Goal: Task Accomplishment & Management: Use online tool/utility

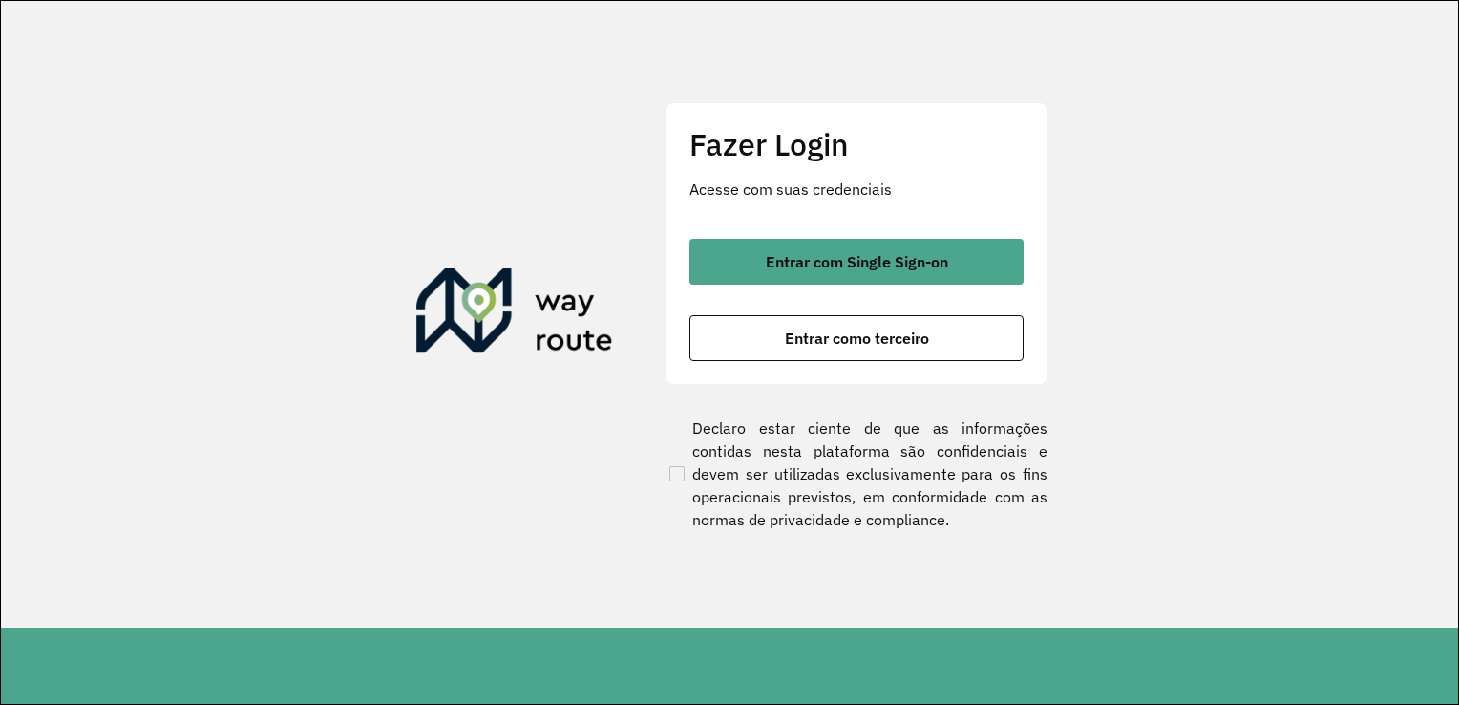
click at [871, 269] on span "Entrar com Single Sign-on" at bounding box center [857, 261] width 182 height 15
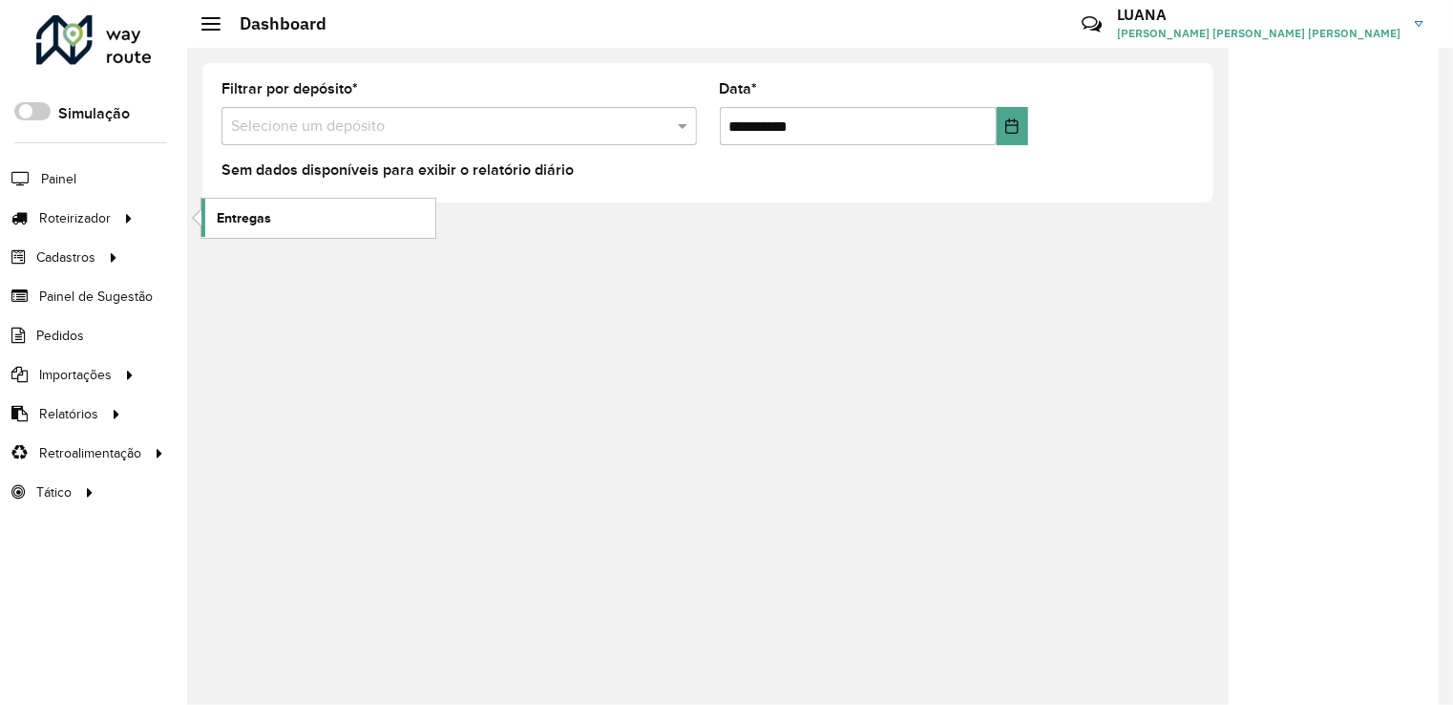
click at [256, 216] on span "Entregas" at bounding box center [244, 218] width 54 height 20
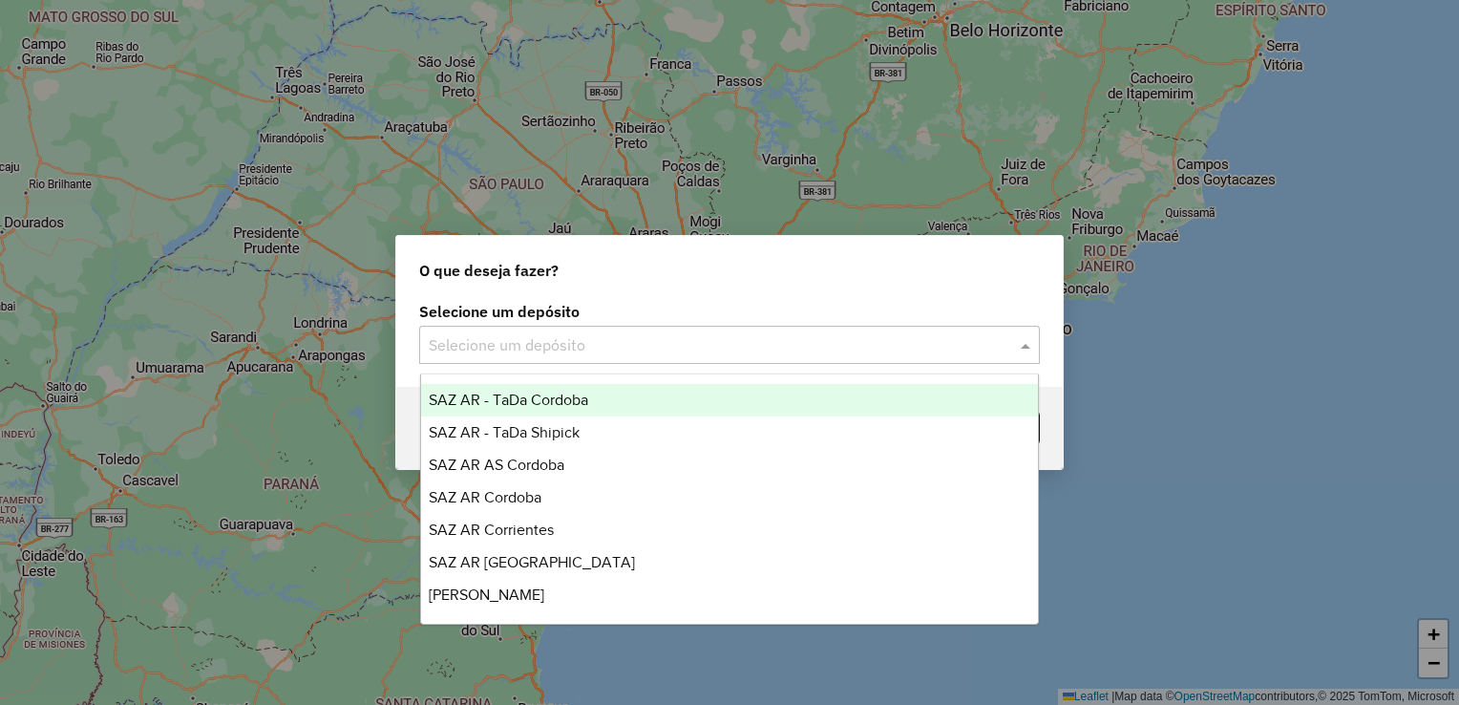
click at [662, 342] on input "text" at bounding box center [710, 345] width 563 height 23
type input "*"
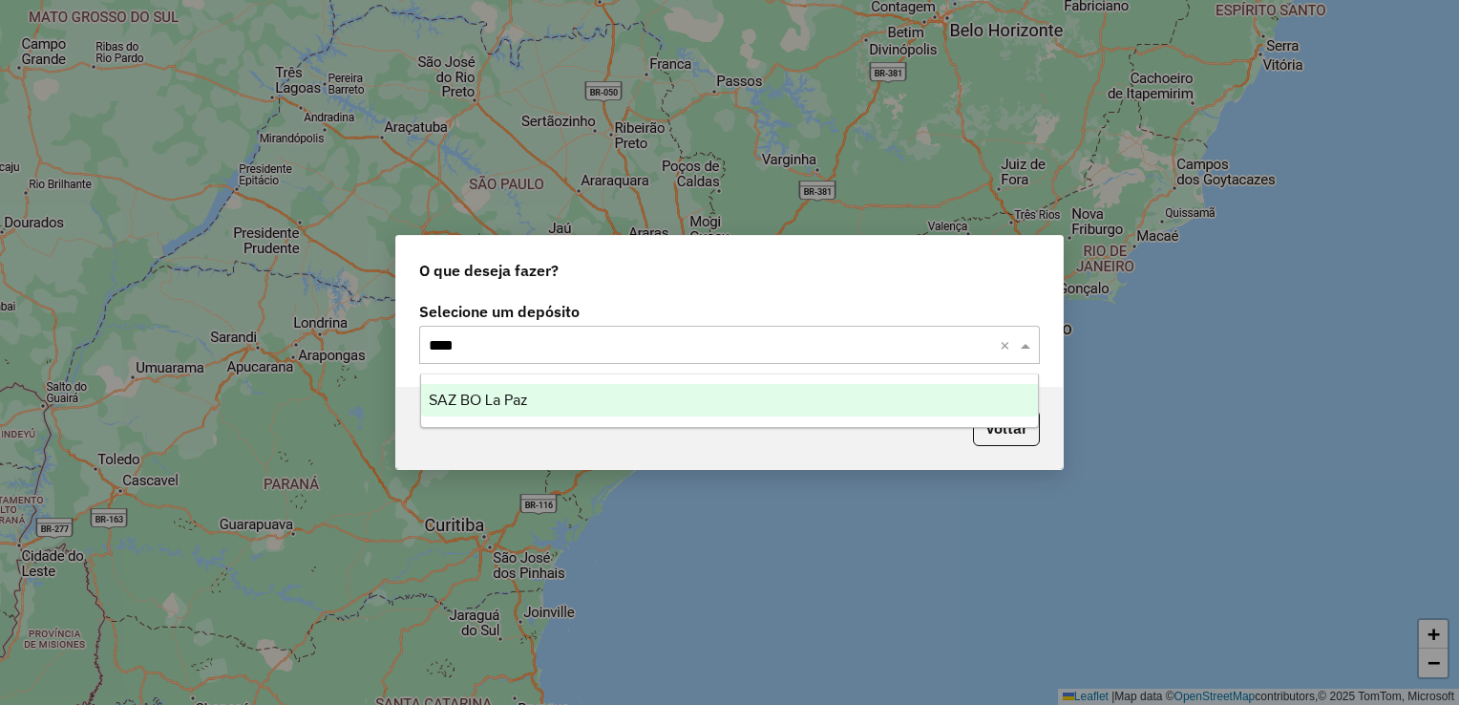
type input "*****"
click at [702, 389] on div "SAZ BO La Paz" at bounding box center [730, 400] width 618 height 32
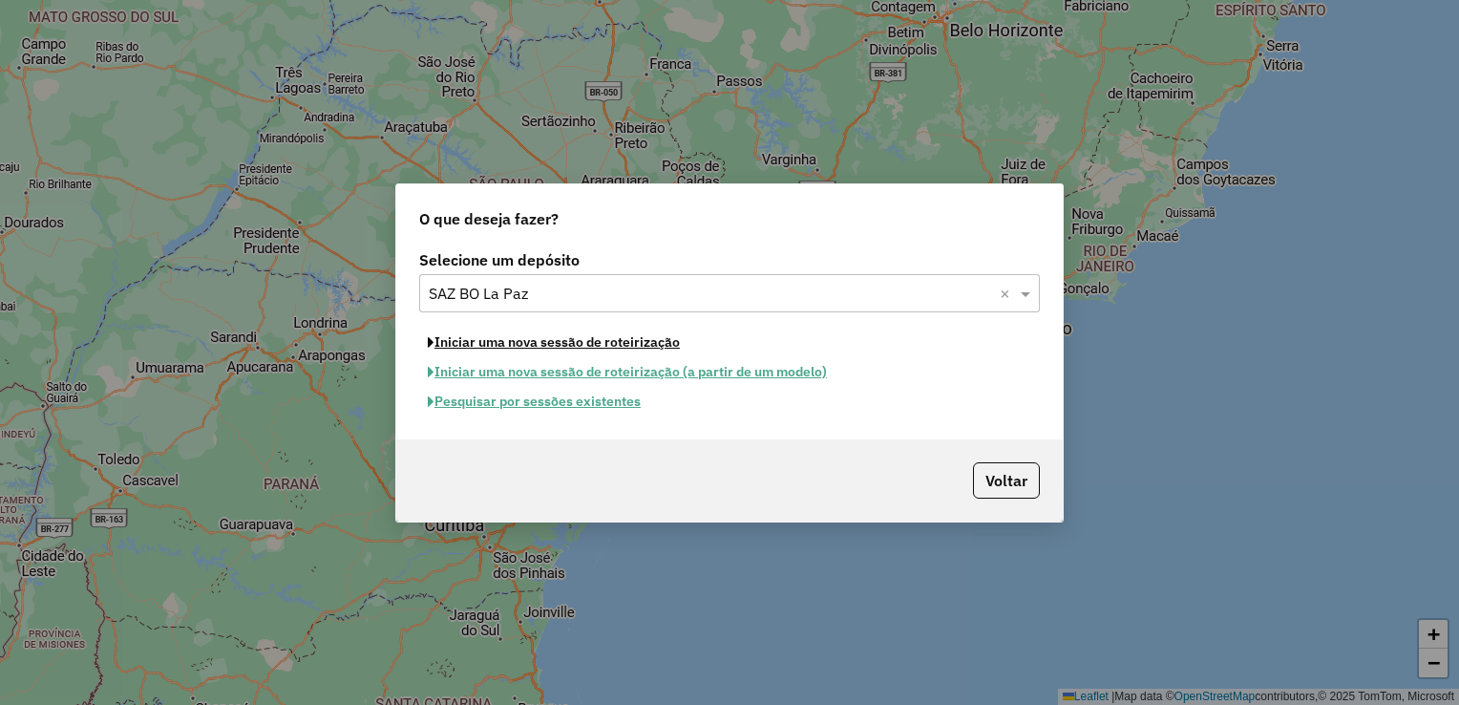
click at [601, 340] on button "Iniciar uma nova sessão de roteirização" at bounding box center [553, 343] width 269 height 30
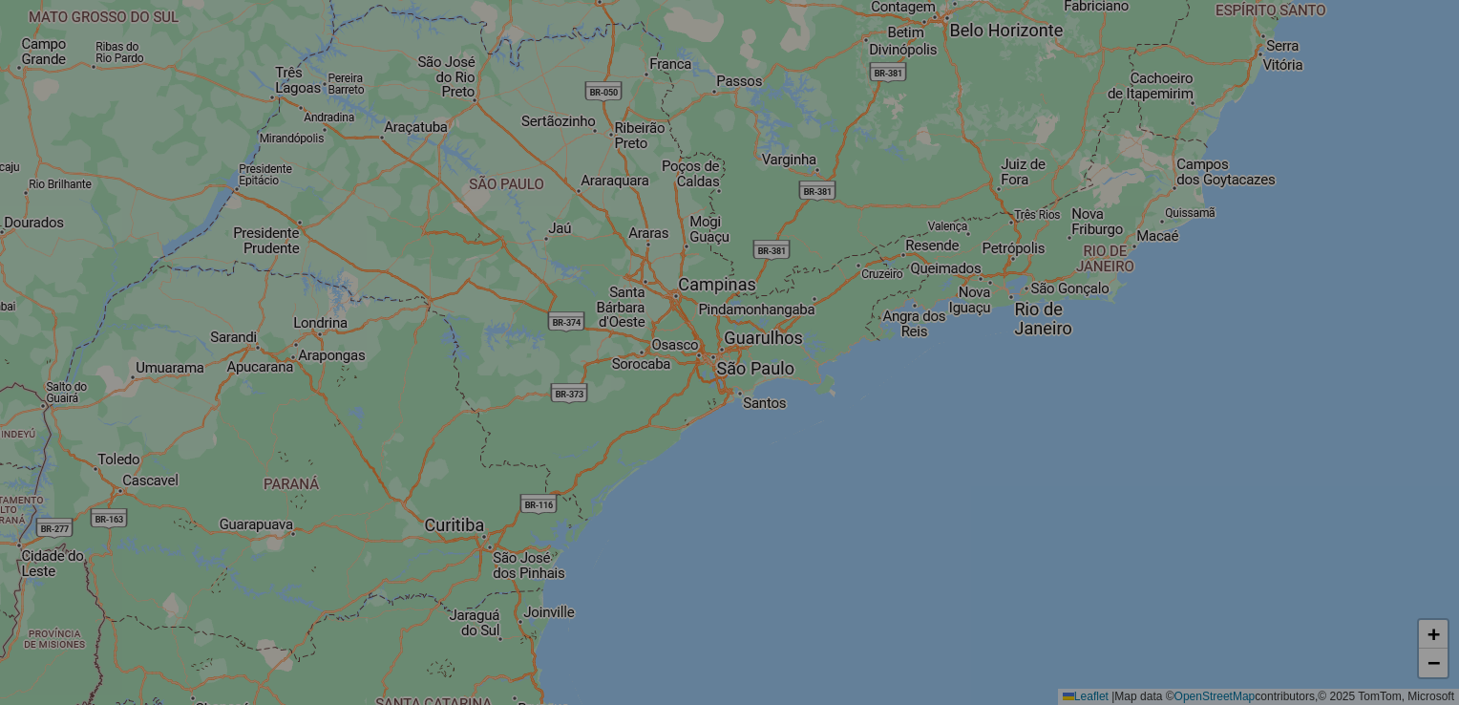
select select "*"
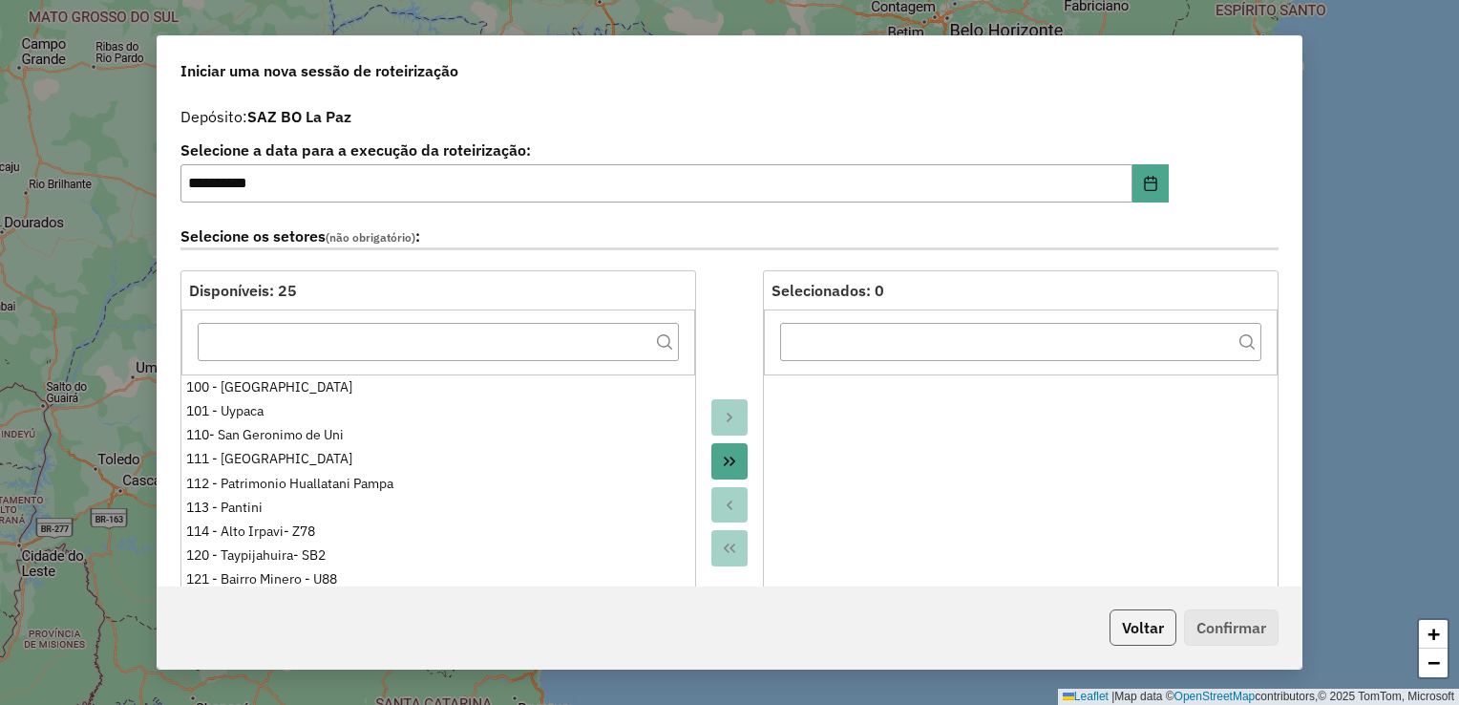
click at [1156, 645] on button "Voltar" at bounding box center [1143, 627] width 67 height 36
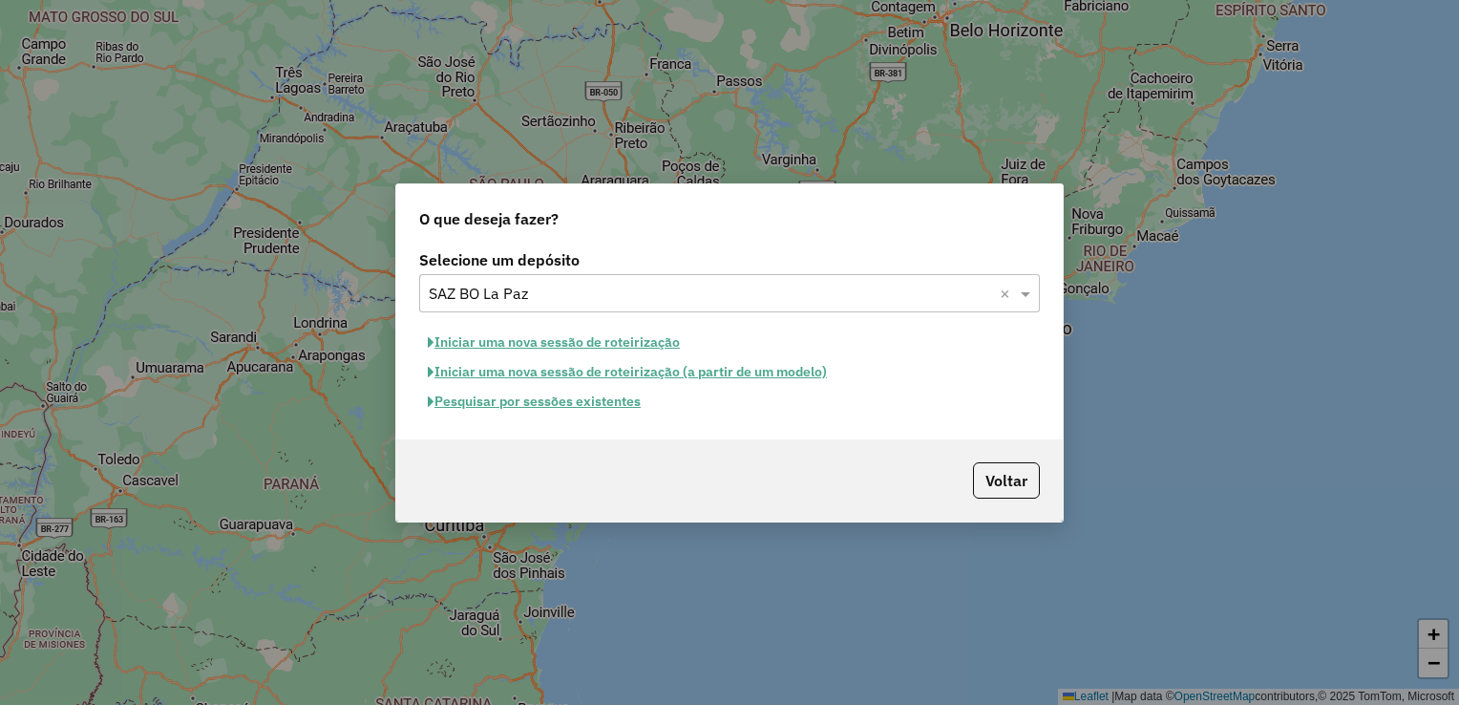
click at [540, 396] on button "Pesquisar por sessões existentes" at bounding box center [534, 402] width 230 height 30
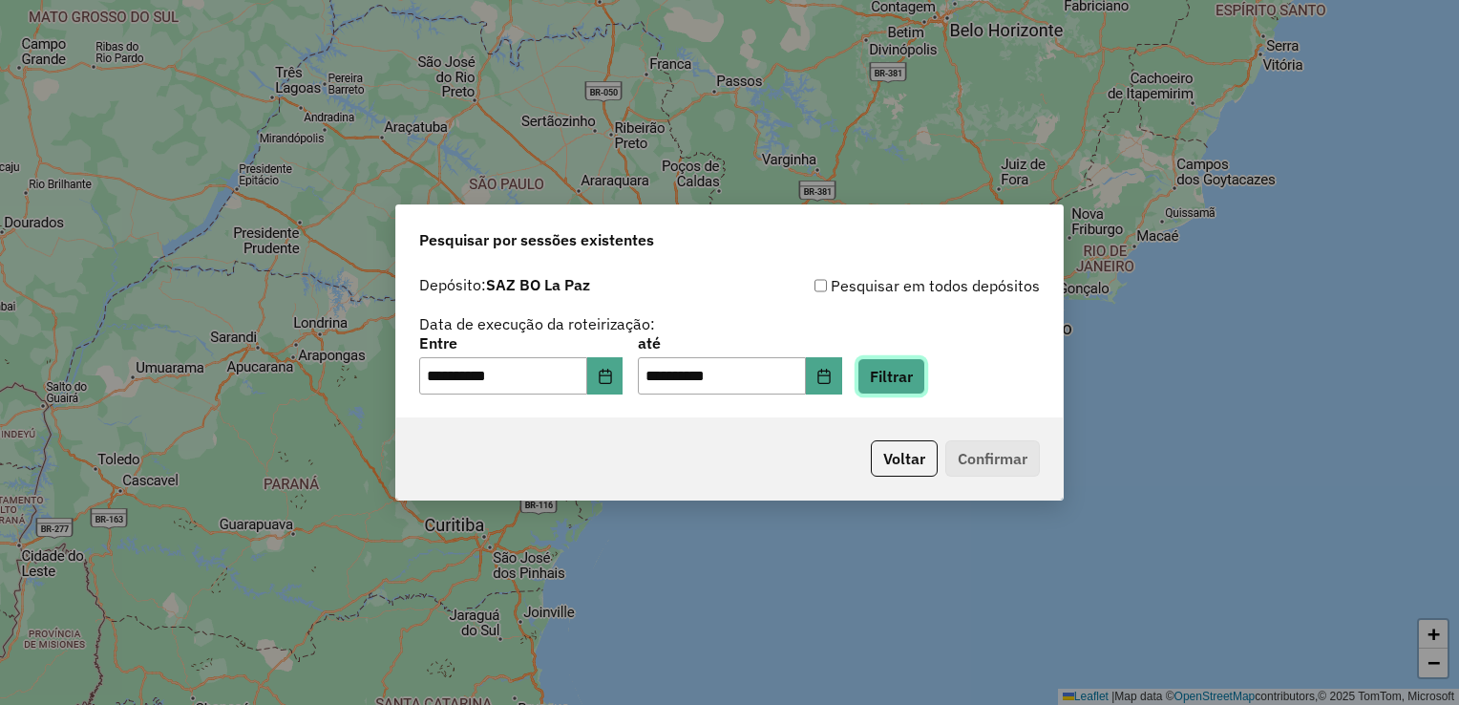
click at [919, 391] on button "Filtrar" at bounding box center [891, 376] width 68 height 36
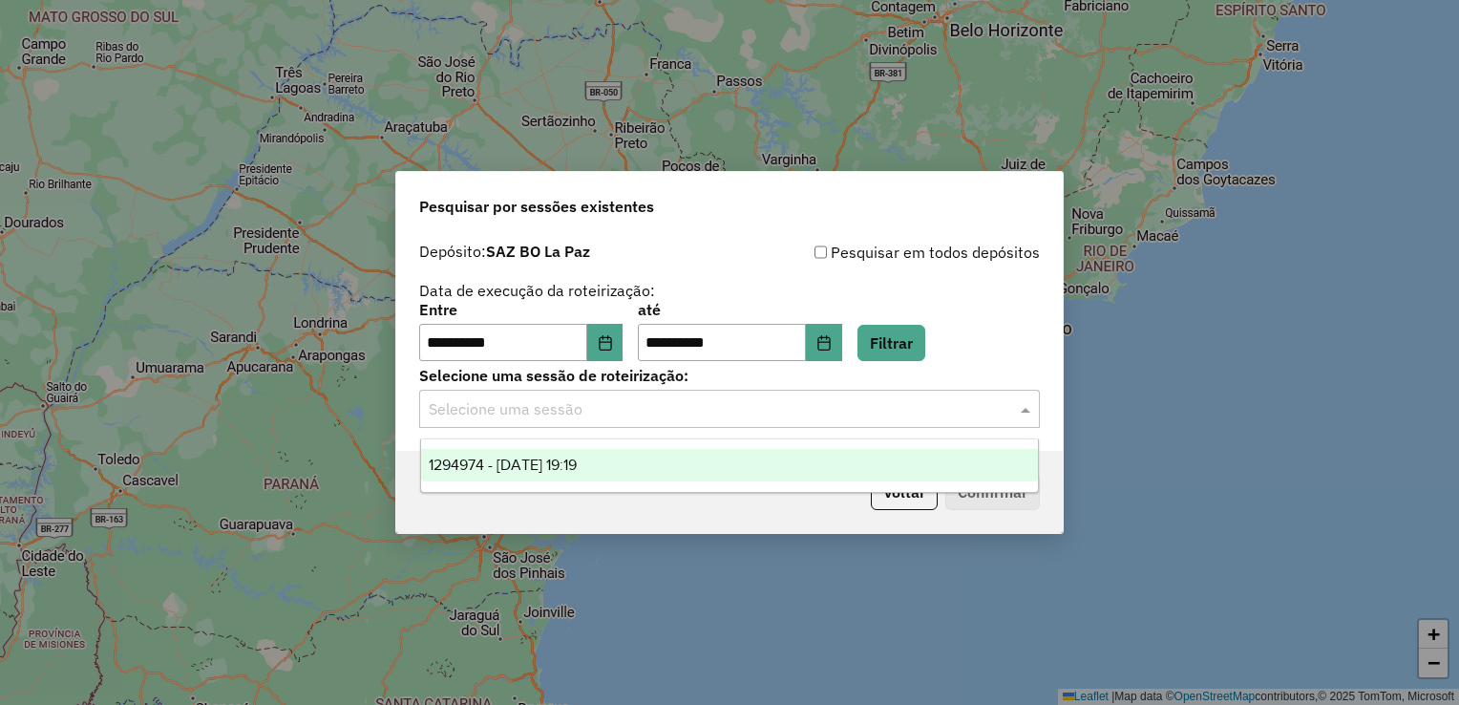
click at [820, 414] on input "text" at bounding box center [710, 409] width 563 height 23
click at [650, 471] on div "1294974 - [DATE] 19:19" at bounding box center [730, 465] width 618 height 32
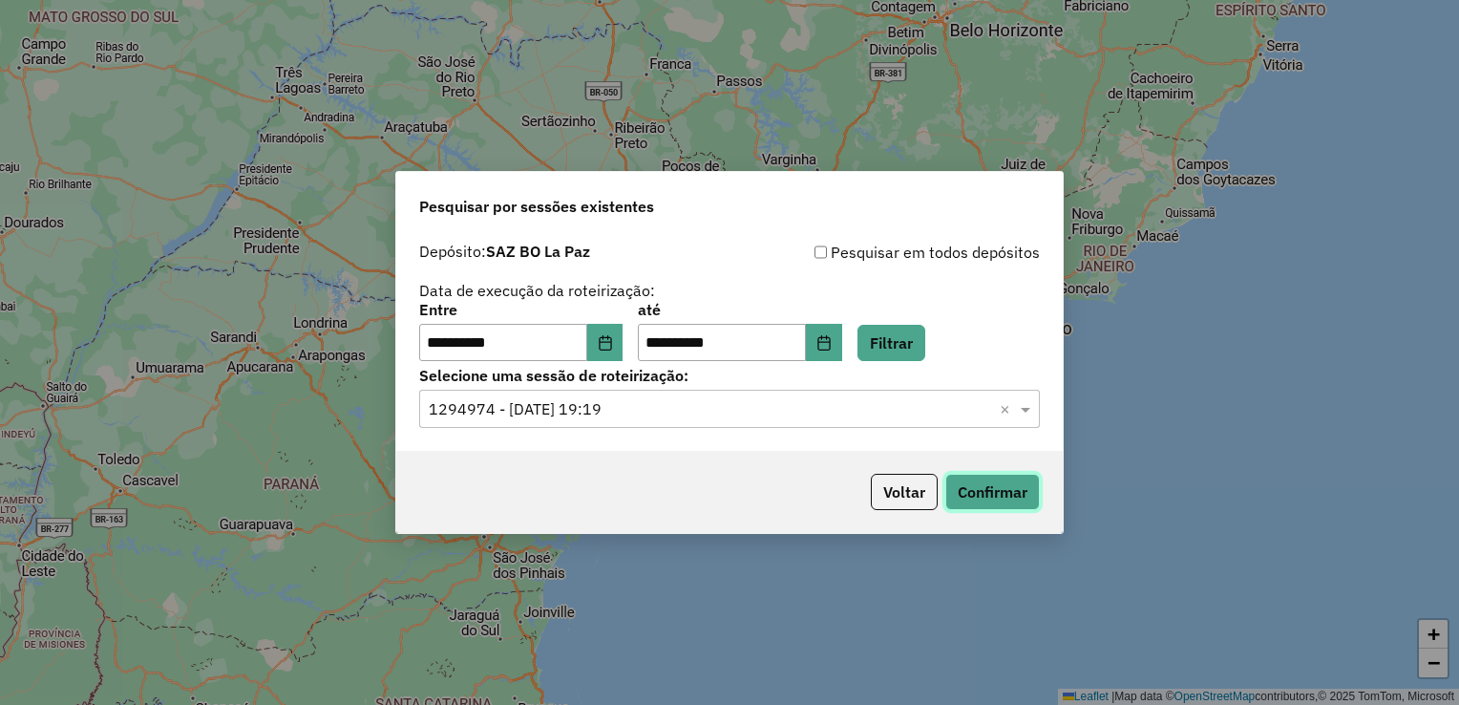
click at [1010, 483] on button "Confirmar" at bounding box center [992, 492] width 95 height 36
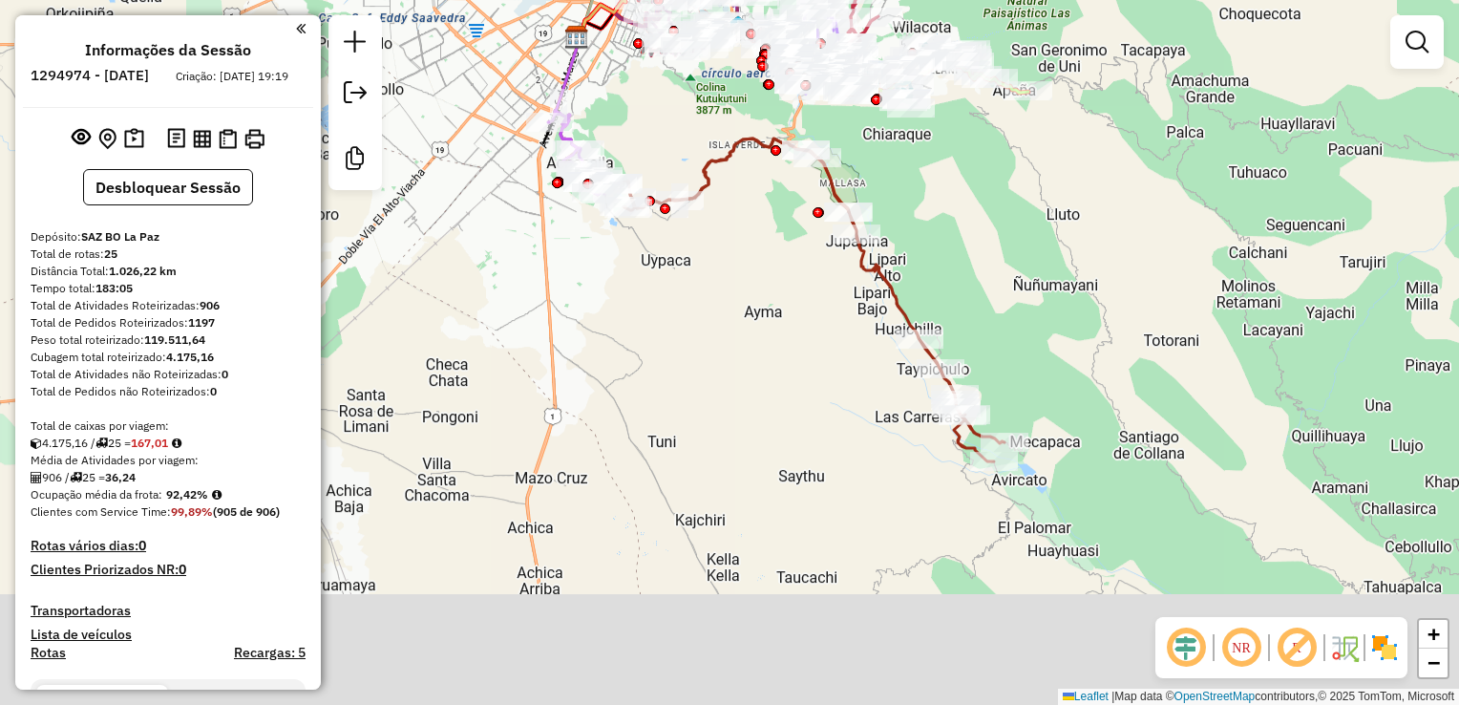
drag, startPoint x: 862, startPoint y: 505, endPoint x: 856, endPoint y: 352, distance: 152.9
click at [856, 371] on div "Janela de atendimento Grade de atendimento Capacidade Transportadoras Veículos …" at bounding box center [729, 352] width 1459 height 705
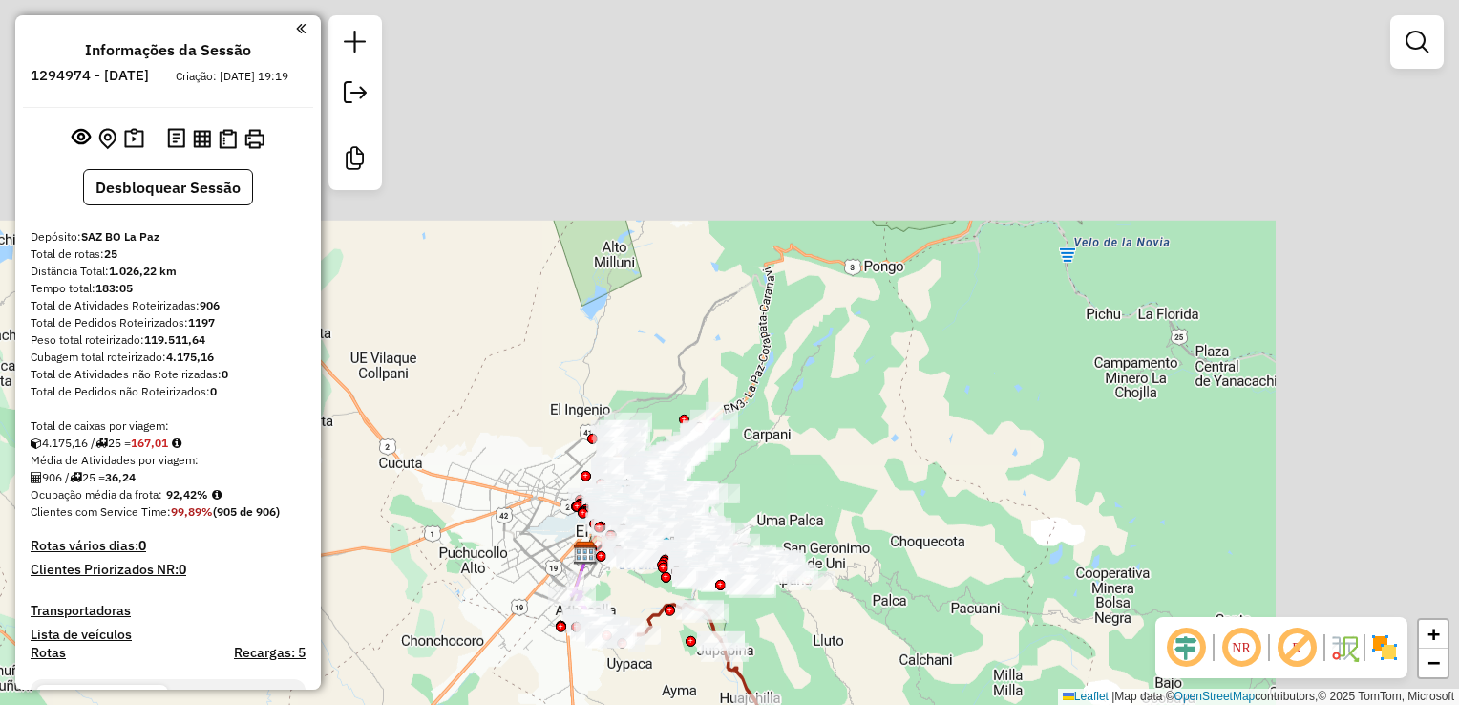
drag, startPoint x: 1077, startPoint y: 370, endPoint x: 890, endPoint y: 593, distance: 291.5
click at [890, 593] on div "Janela de atendimento Grade de atendimento Capacidade Transportadoras Veículos …" at bounding box center [729, 352] width 1459 height 705
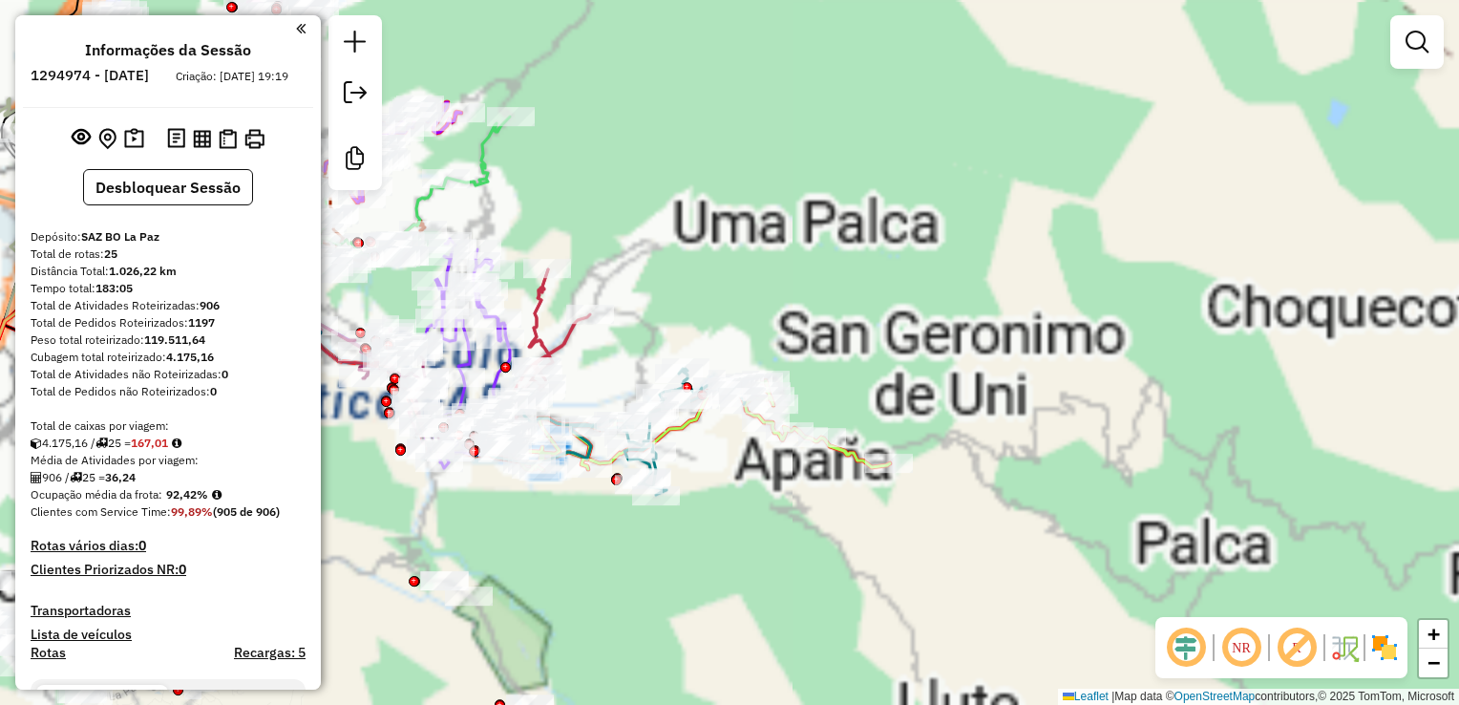
drag, startPoint x: 859, startPoint y: 298, endPoint x: 951, endPoint y: 159, distance: 166.9
click at [951, 159] on div "Janela de atendimento Grade de atendimento Capacidade Transportadoras Veículos …" at bounding box center [729, 352] width 1459 height 705
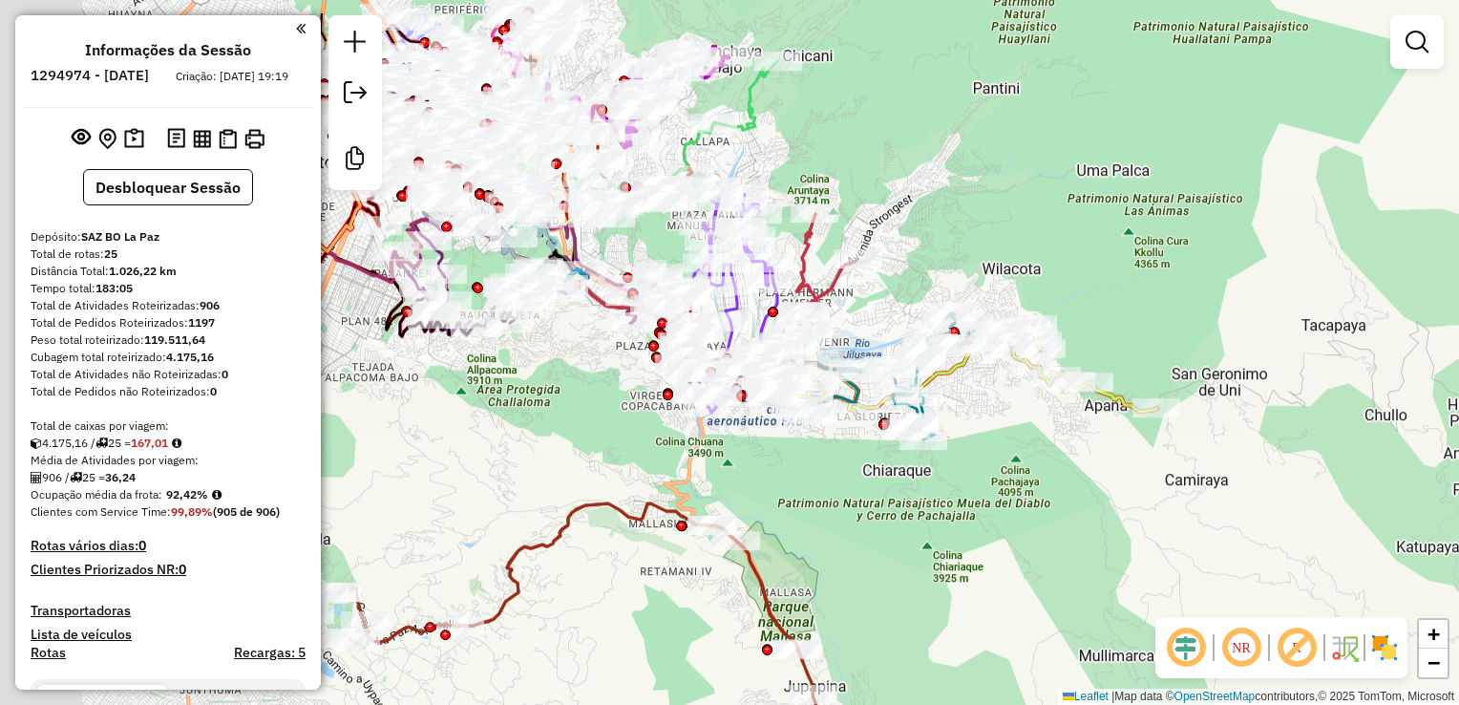
drag, startPoint x: 936, startPoint y: 120, endPoint x: 1151, endPoint y: 231, distance: 241.7
click at [1153, 231] on div "Janela de atendimento Grade de atendimento Capacidade Transportadoras Veículos …" at bounding box center [729, 352] width 1459 height 705
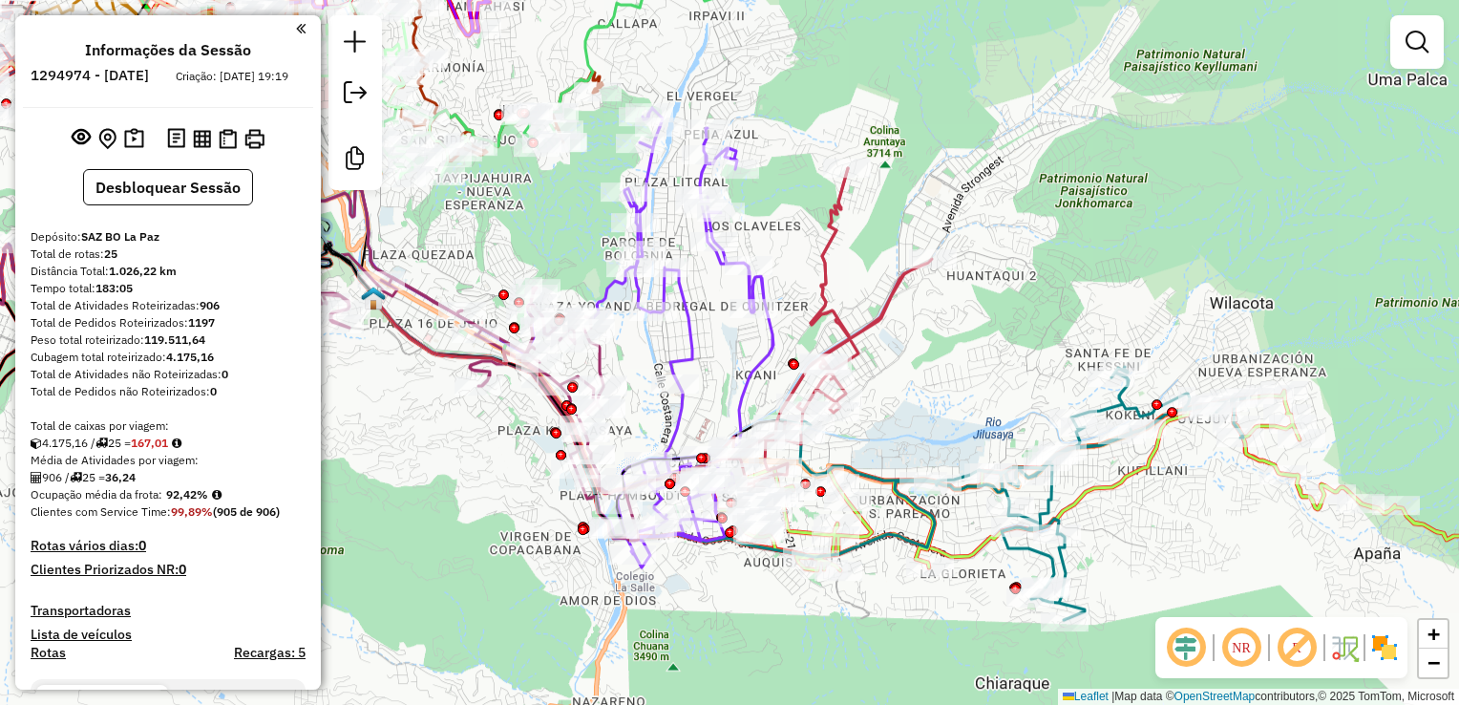
click at [933, 346] on div "Rota 25 - Placa 6427SPC 0000683966 - T. Elsa Rota 13 - Placa 5234FTC 0000324226…" at bounding box center [729, 352] width 1459 height 705
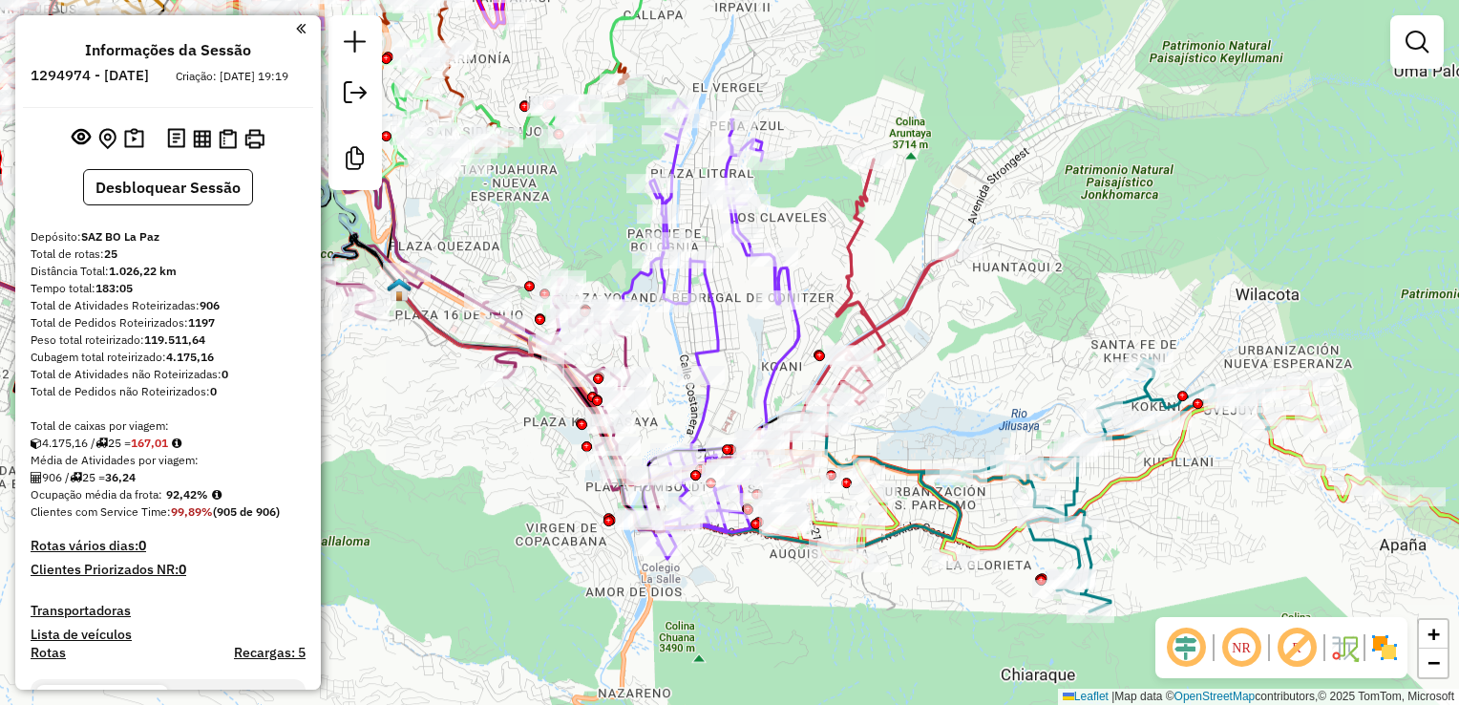
click at [872, 343] on icon at bounding box center [852, 327] width 212 height 336
select select "**********"
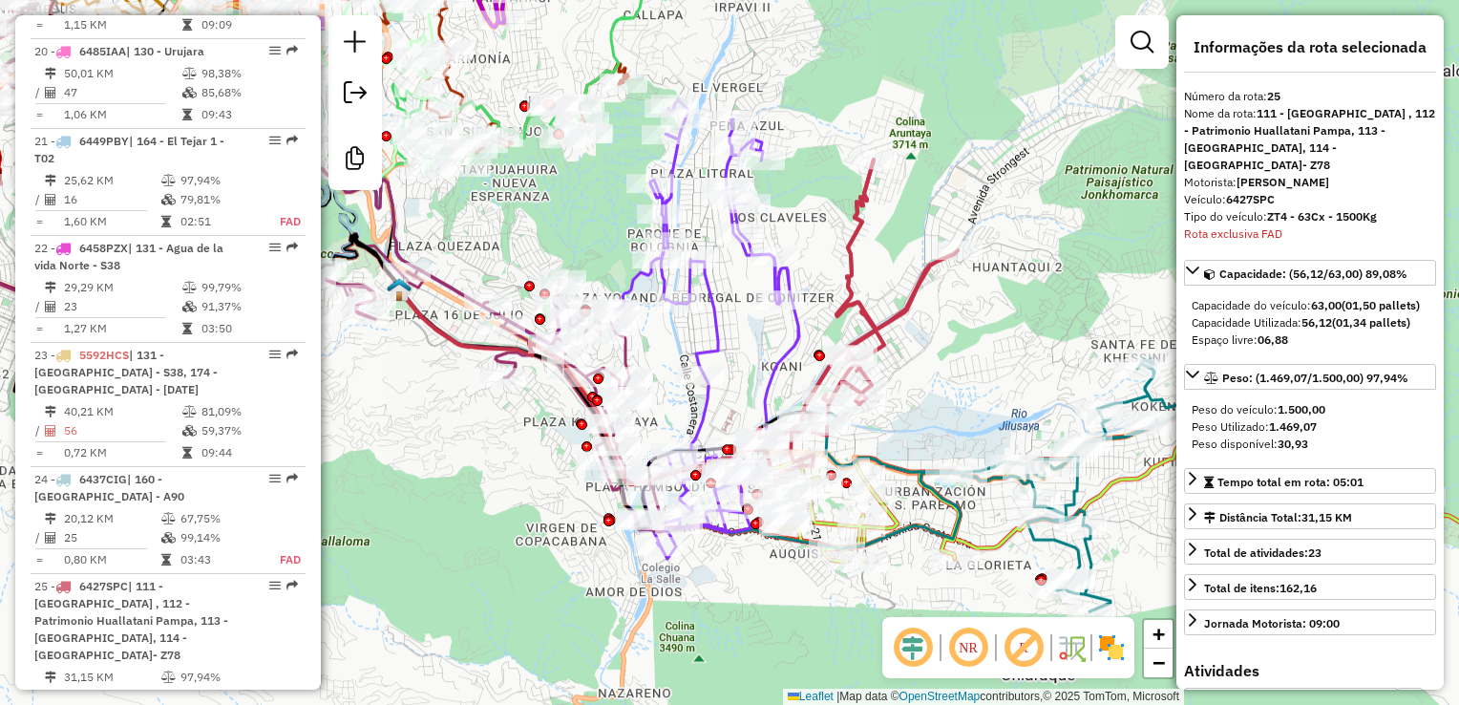
scroll to position [2922, 0]
click at [1119, 650] on img at bounding box center [1111, 647] width 31 height 31
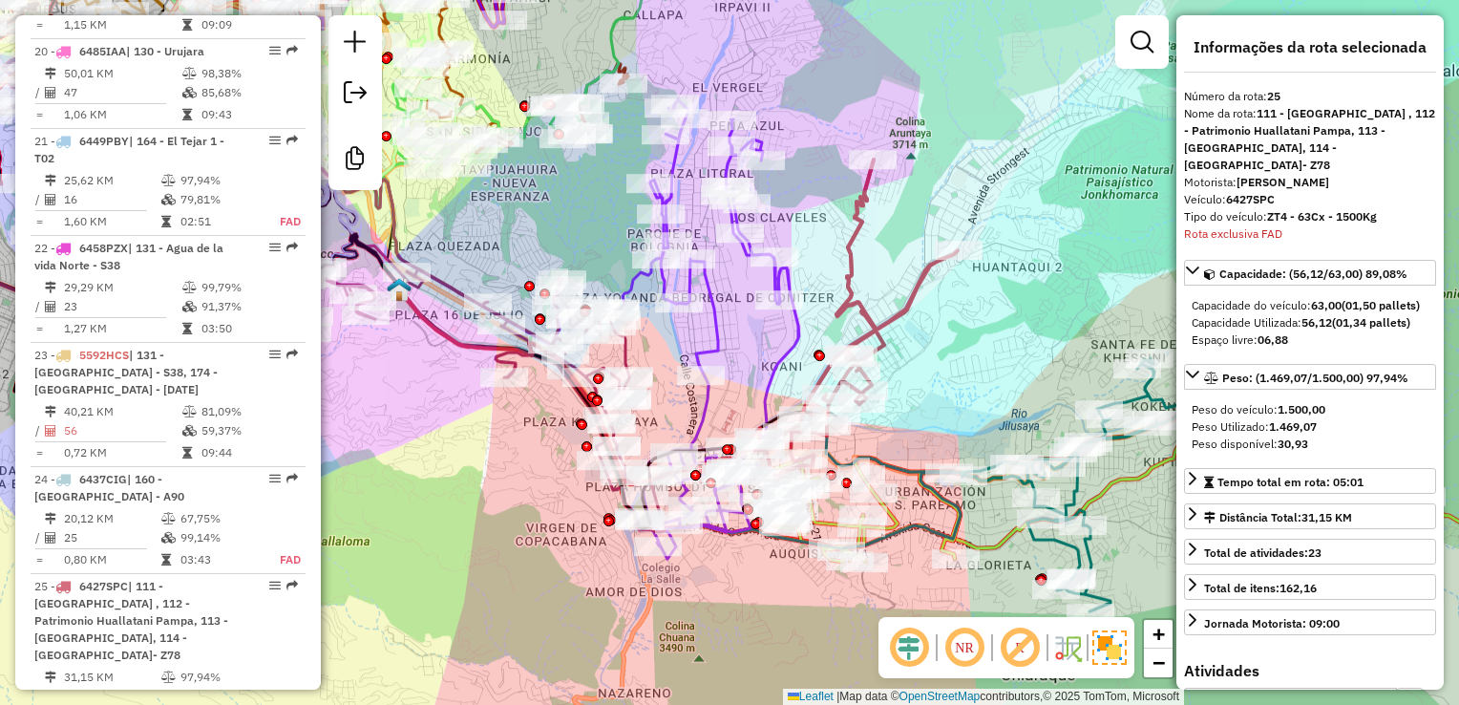
click at [1062, 658] on img at bounding box center [1067, 647] width 31 height 31
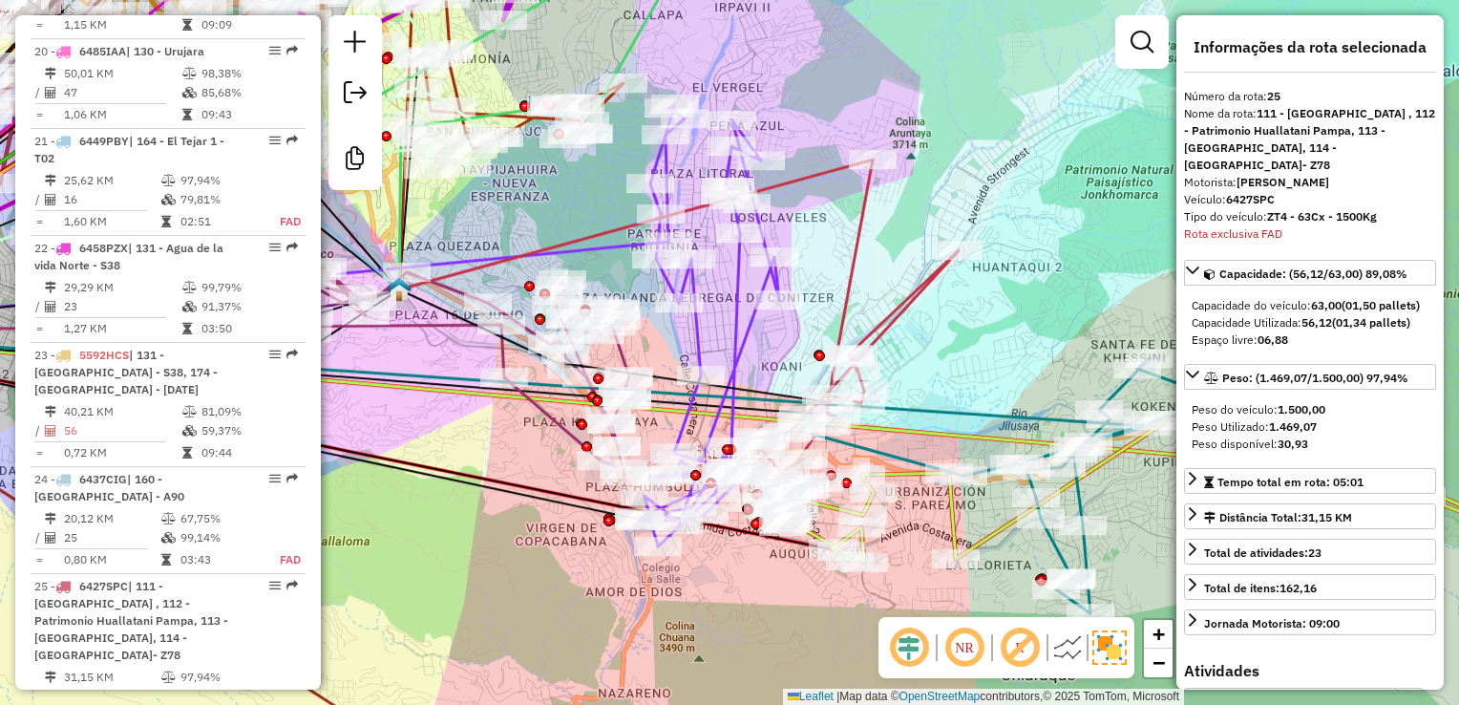
click at [1043, 658] on em at bounding box center [1020, 648] width 46 height 46
click at [1064, 647] on img at bounding box center [1067, 647] width 31 height 31
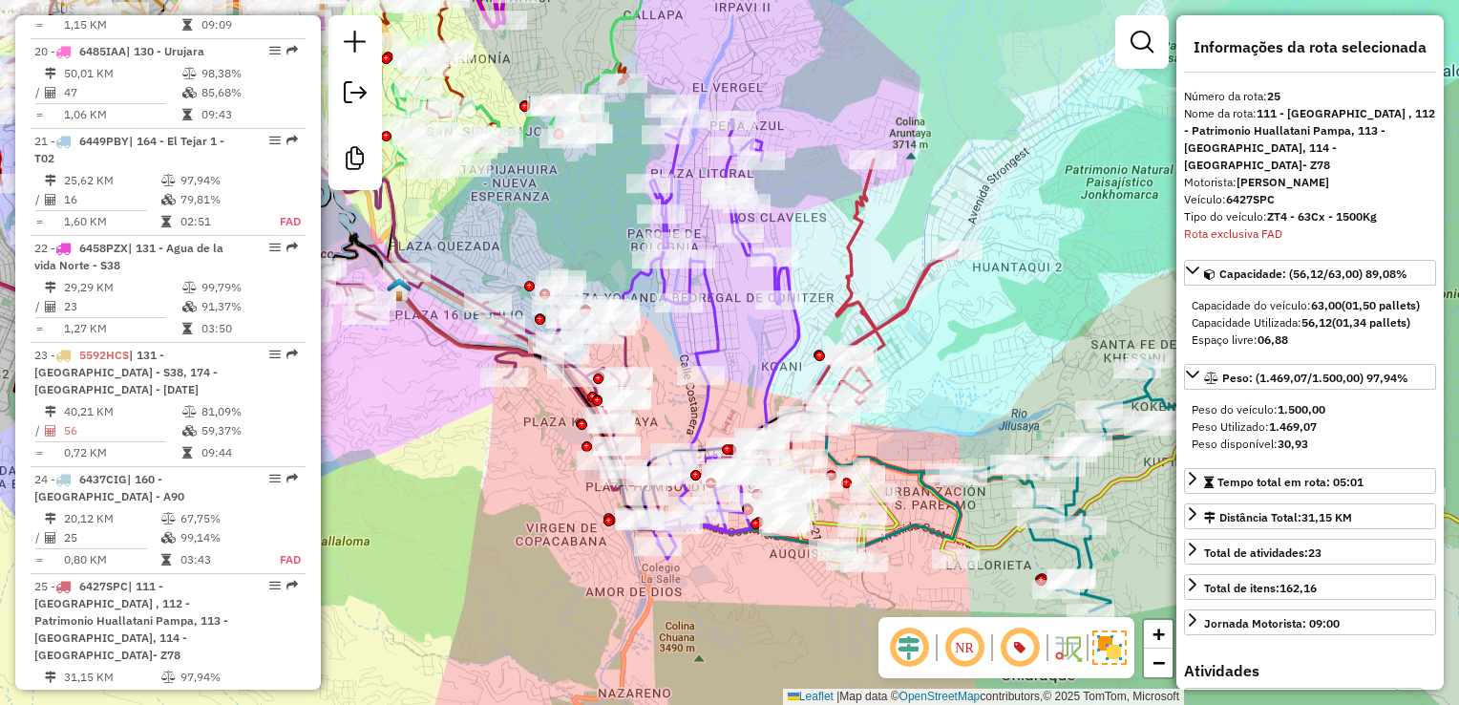
click at [902, 319] on icon at bounding box center [852, 327] width 212 height 336
click at [1075, 660] on img at bounding box center [1067, 647] width 31 height 31
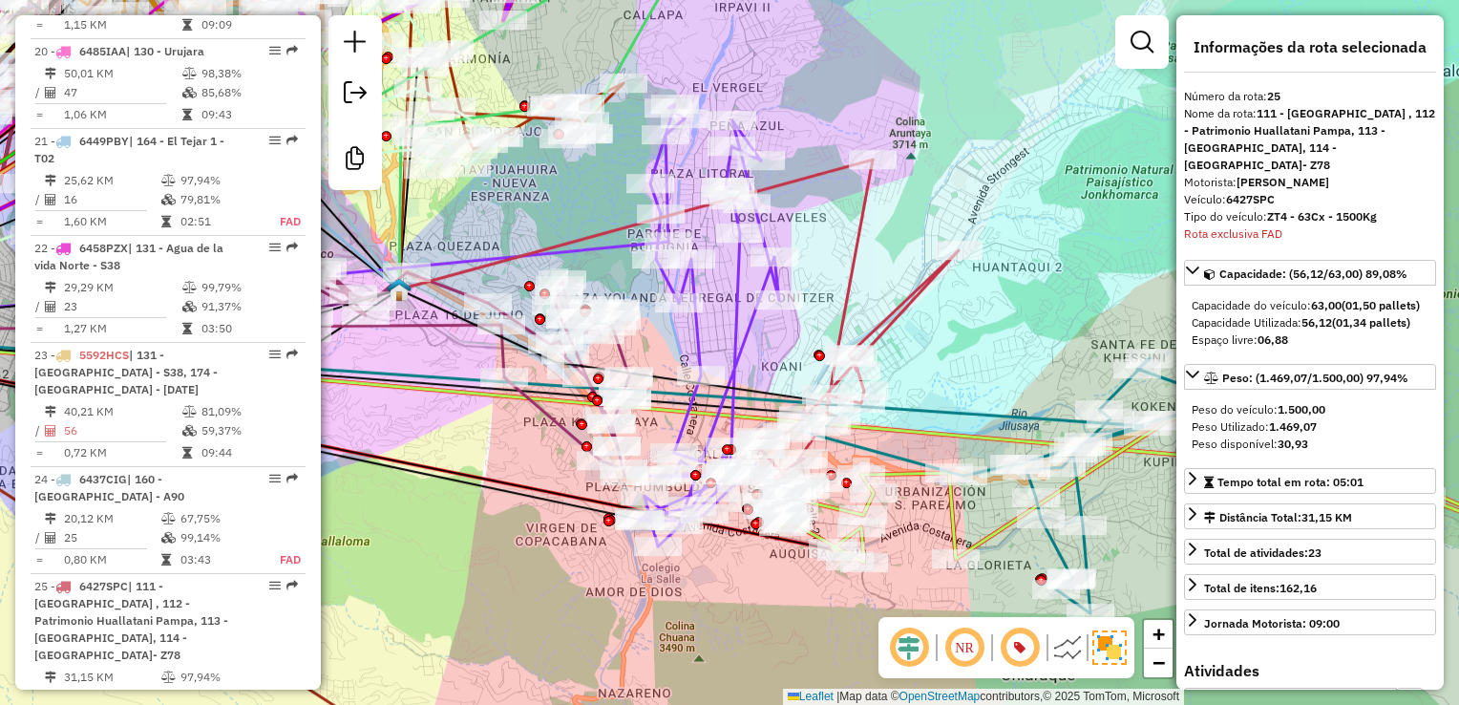
click at [1073, 659] on img at bounding box center [1067, 647] width 31 height 31
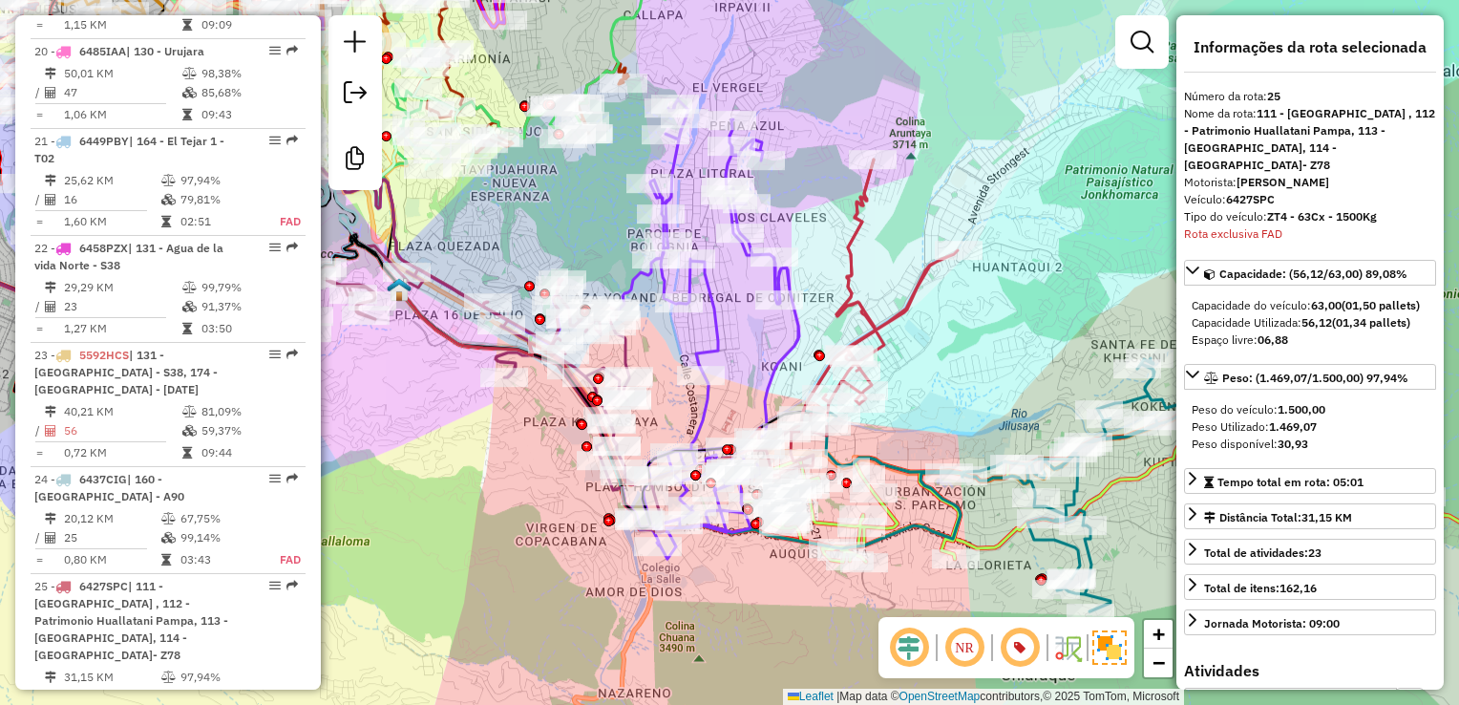
click at [1073, 657] on img at bounding box center [1067, 647] width 31 height 31
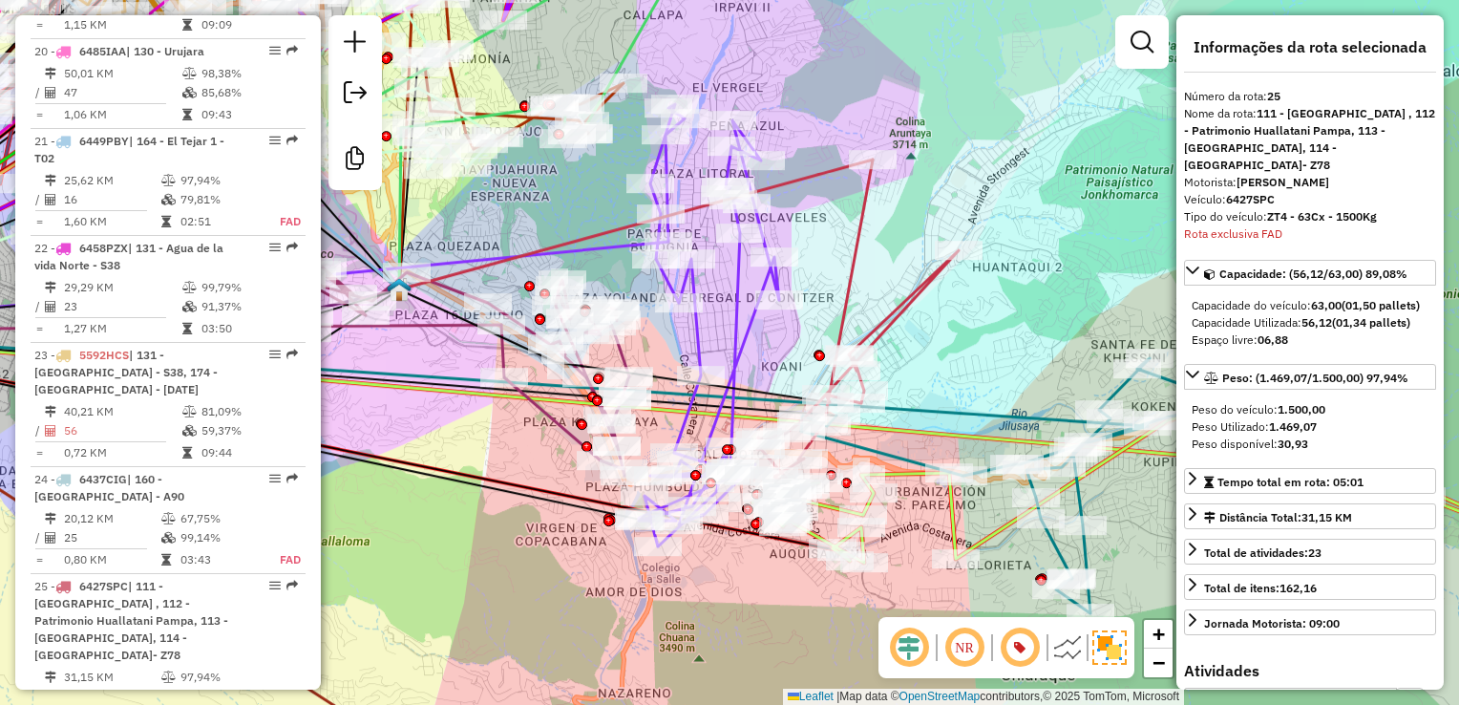
click at [1073, 656] on img at bounding box center [1067, 647] width 31 height 31
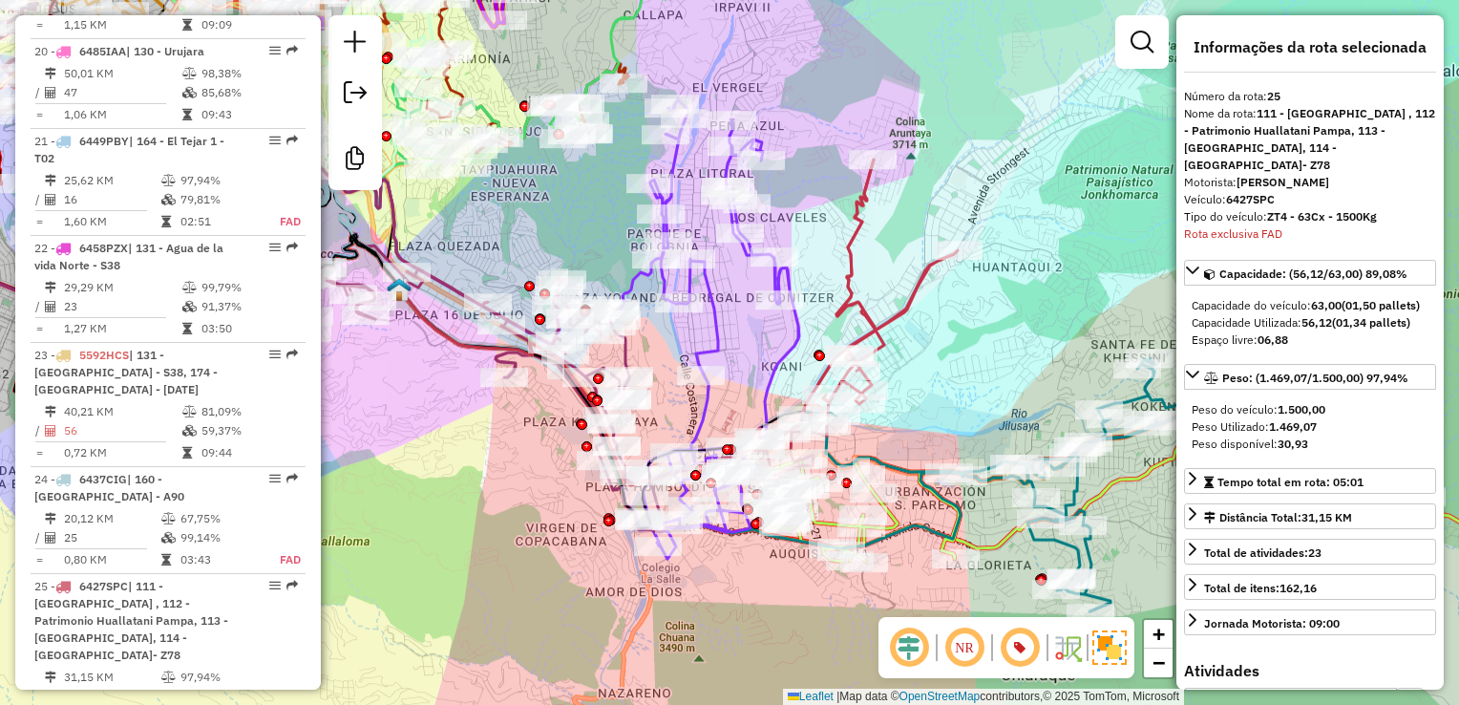
click at [1020, 639] on em at bounding box center [1020, 648] width 46 height 46
click at [1012, 646] on em at bounding box center [1020, 648] width 46 height 46
click at [904, 301] on icon at bounding box center [852, 327] width 212 height 336
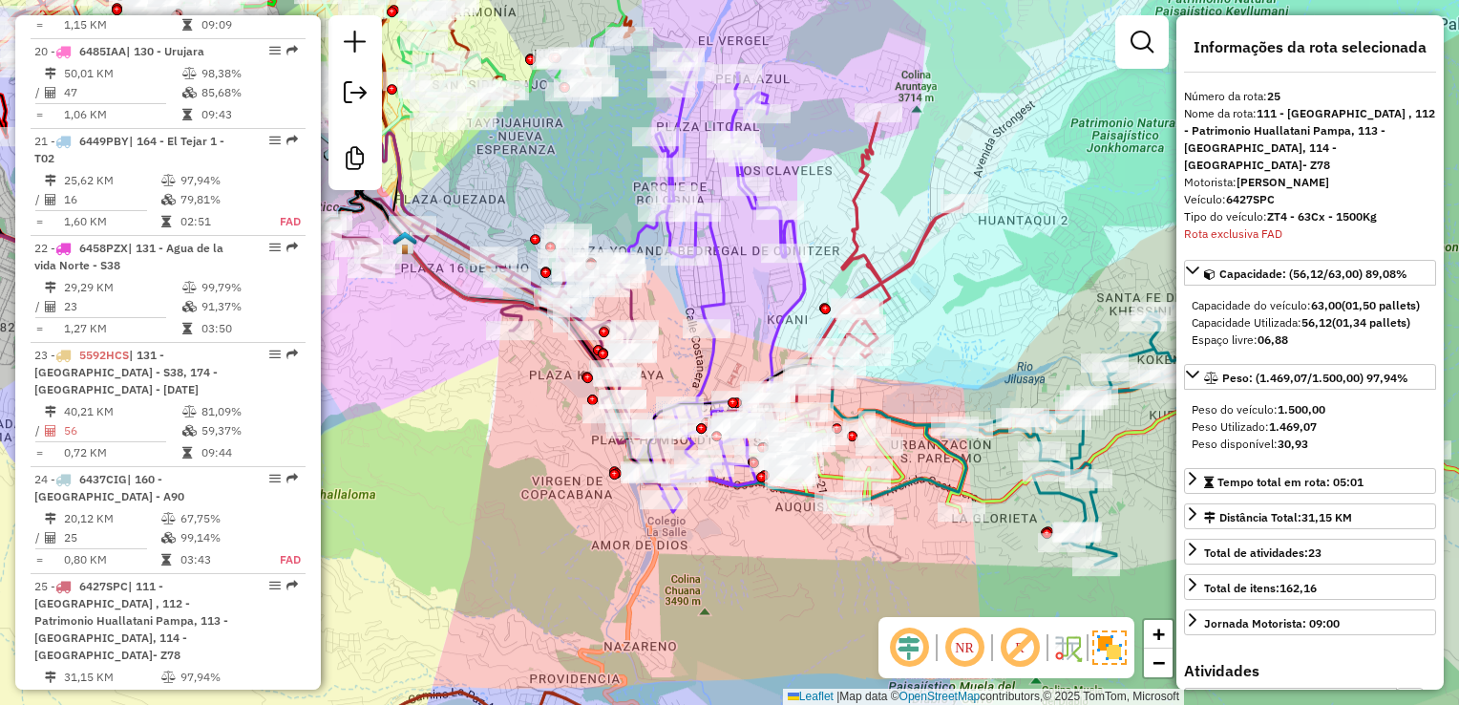
drag, startPoint x: 970, startPoint y: 354, endPoint x: 973, endPoint y: 317, distance: 37.4
click at [973, 317] on div "Janela de atendimento Grade de atendimento Capacidade Transportadoras Veículos …" at bounding box center [729, 352] width 1459 height 705
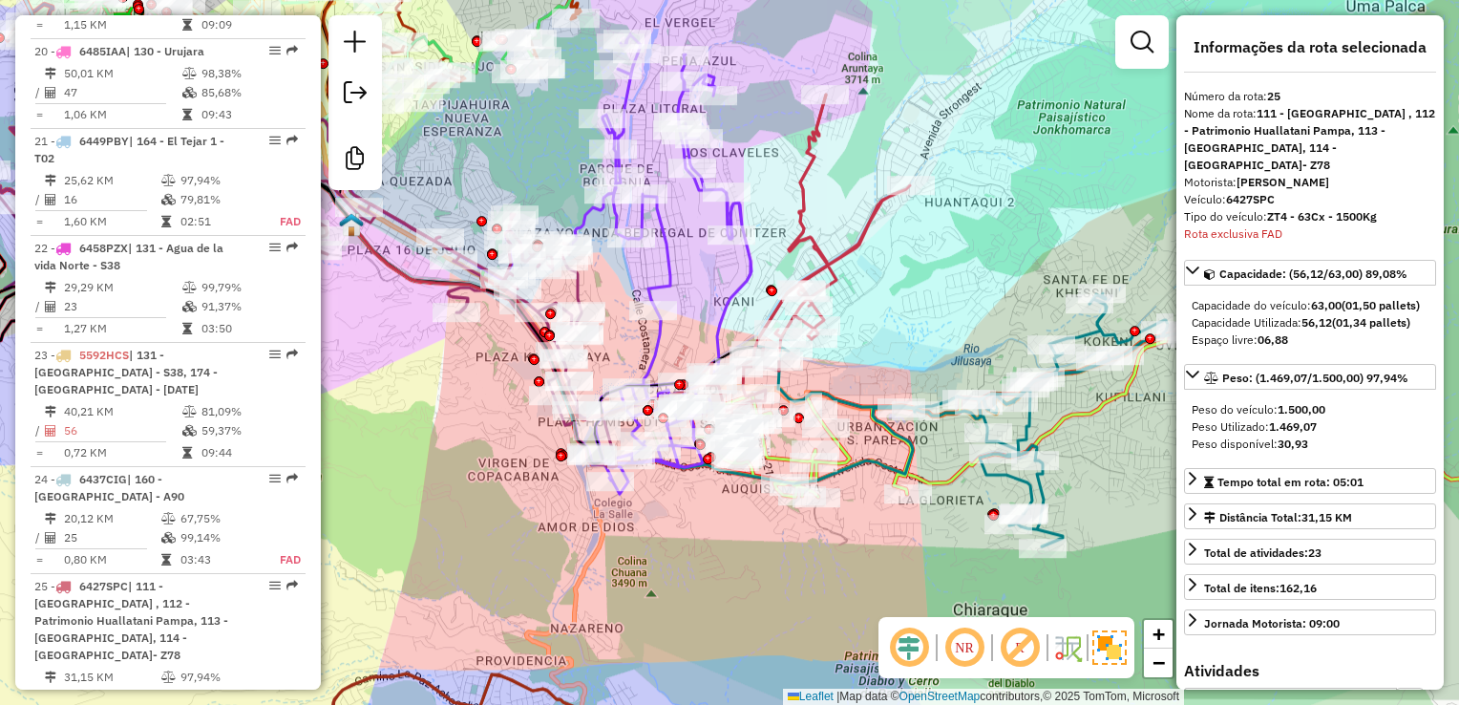
drag, startPoint x: 906, startPoint y: 186, endPoint x: 853, endPoint y: 168, distance: 56.5
click at [853, 168] on div "Janela de atendimento Grade de atendimento Capacidade Transportadoras Veículos …" at bounding box center [729, 352] width 1459 height 705
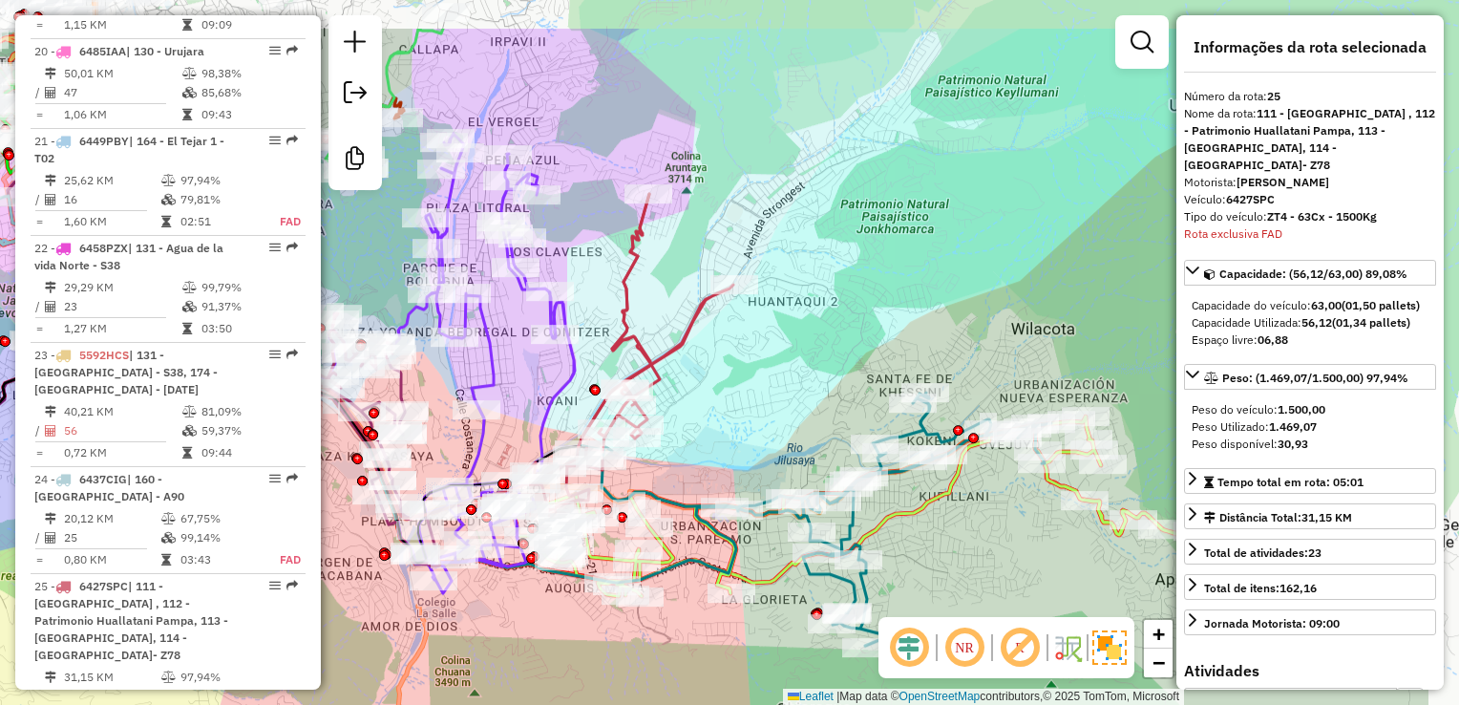
drag, startPoint x: 962, startPoint y: 250, endPoint x: 785, endPoint y: 349, distance: 202.7
click at [785, 349] on div "Janela de atendimento Grade de atendimento Capacidade Transportadoras Veículos …" at bounding box center [729, 352] width 1459 height 705
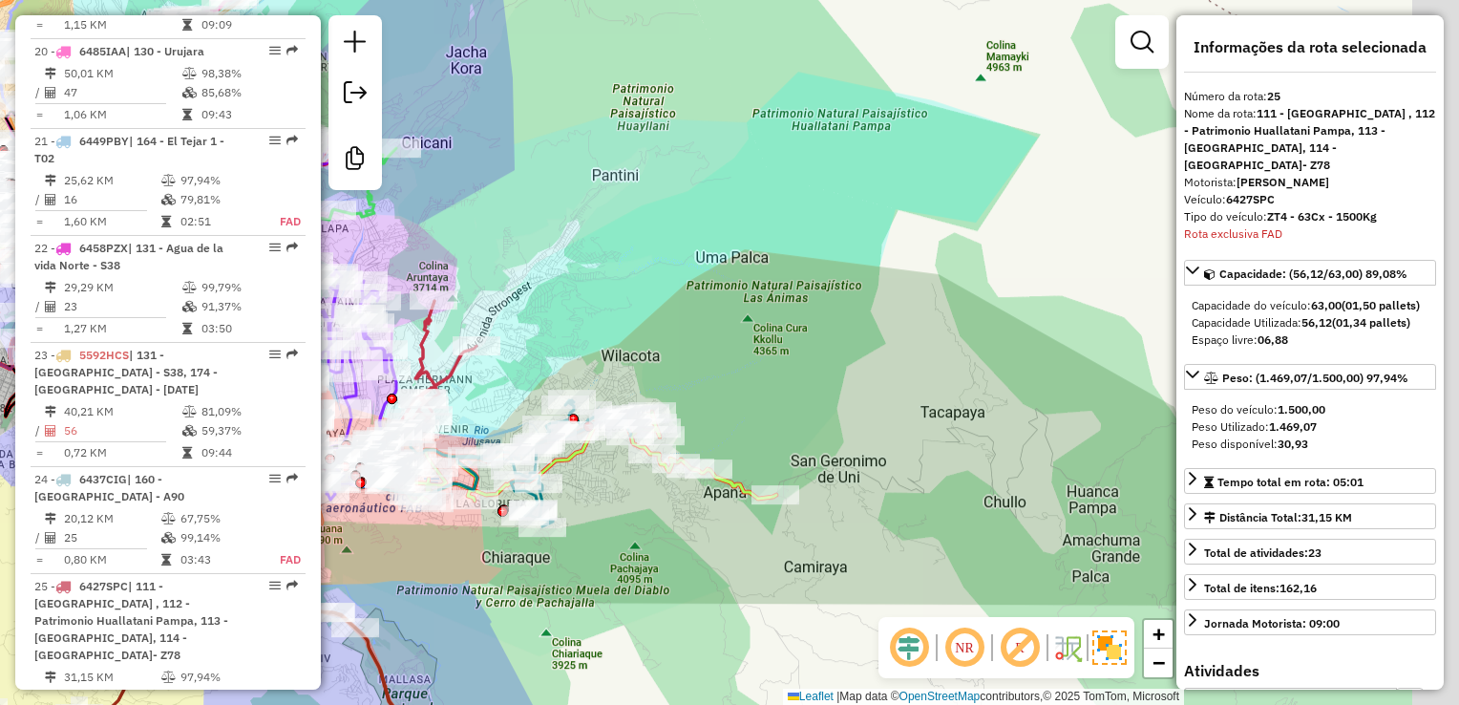
drag, startPoint x: 881, startPoint y: 285, endPoint x: 633, endPoint y: 275, distance: 248.5
click at [633, 275] on div "Janela de atendimento Grade de atendimento Capacidade Transportadoras Veículos …" at bounding box center [729, 352] width 1459 height 705
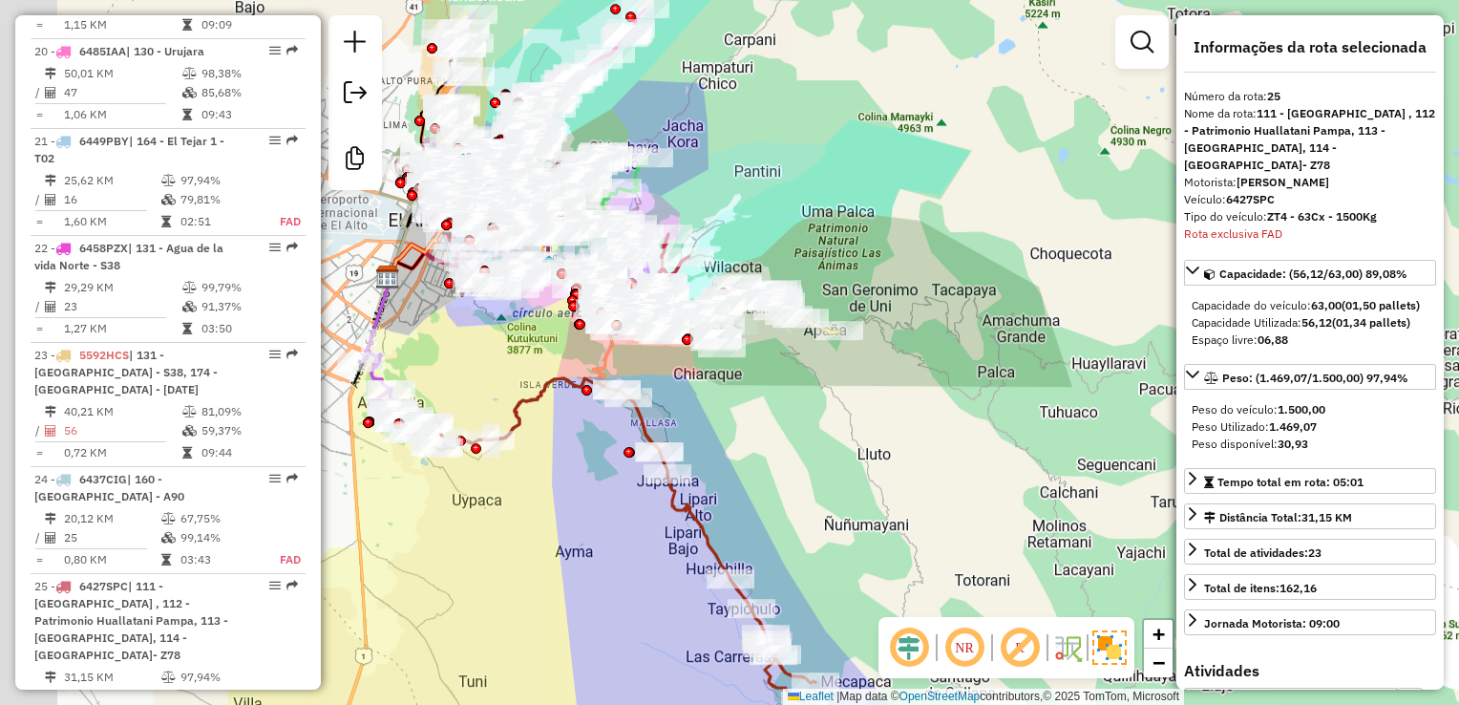
drag, startPoint x: 658, startPoint y: 273, endPoint x: 787, endPoint y: 221, distance: 139.2
click at [787, 221] on div "Janela de atendimento Grade de atendimento Capacidade Transportadoras Veículos …" at bounding box center [729, 352] width 1459 height 705
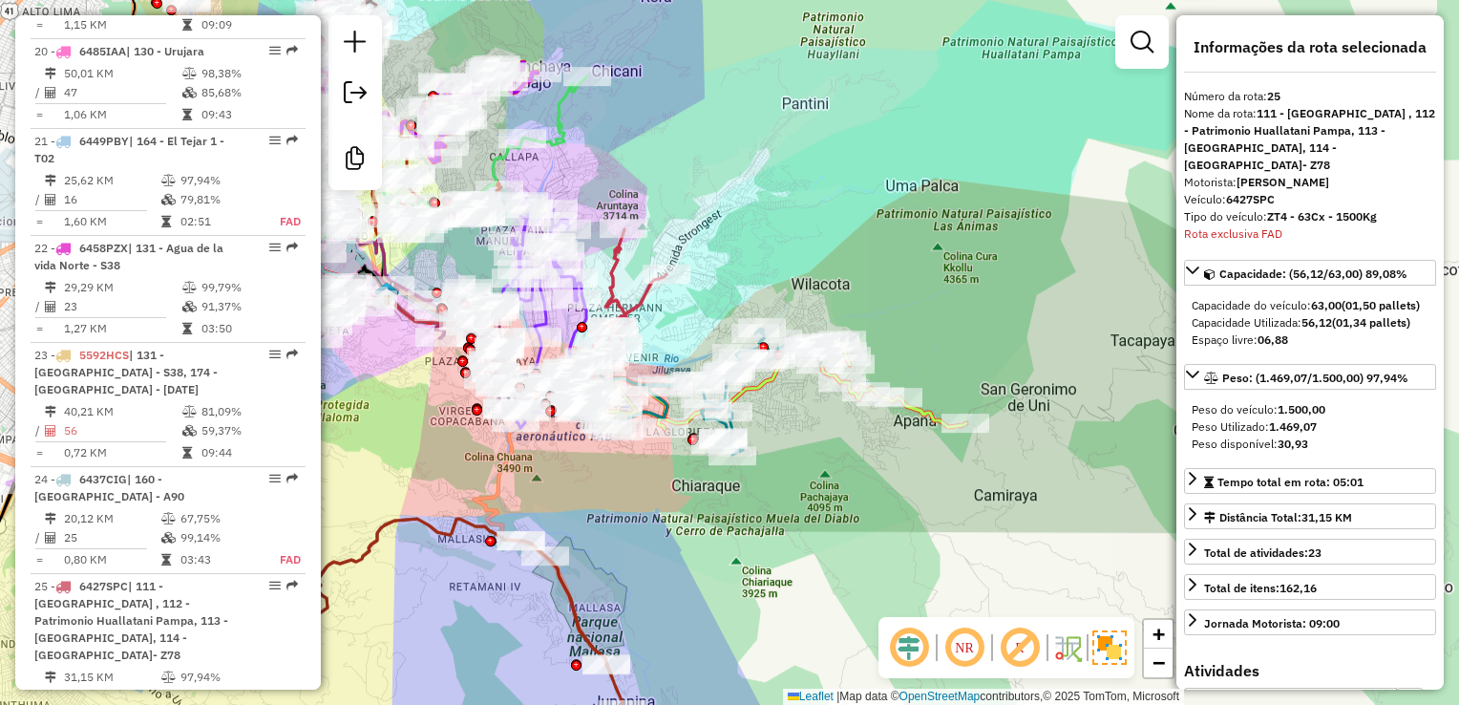
click at [712, 238] on div "Janela de atendimento Grade de atendimento Capacidade Transportadoras Veículos …" at bounding box center [729, 352] width 1459 height 705
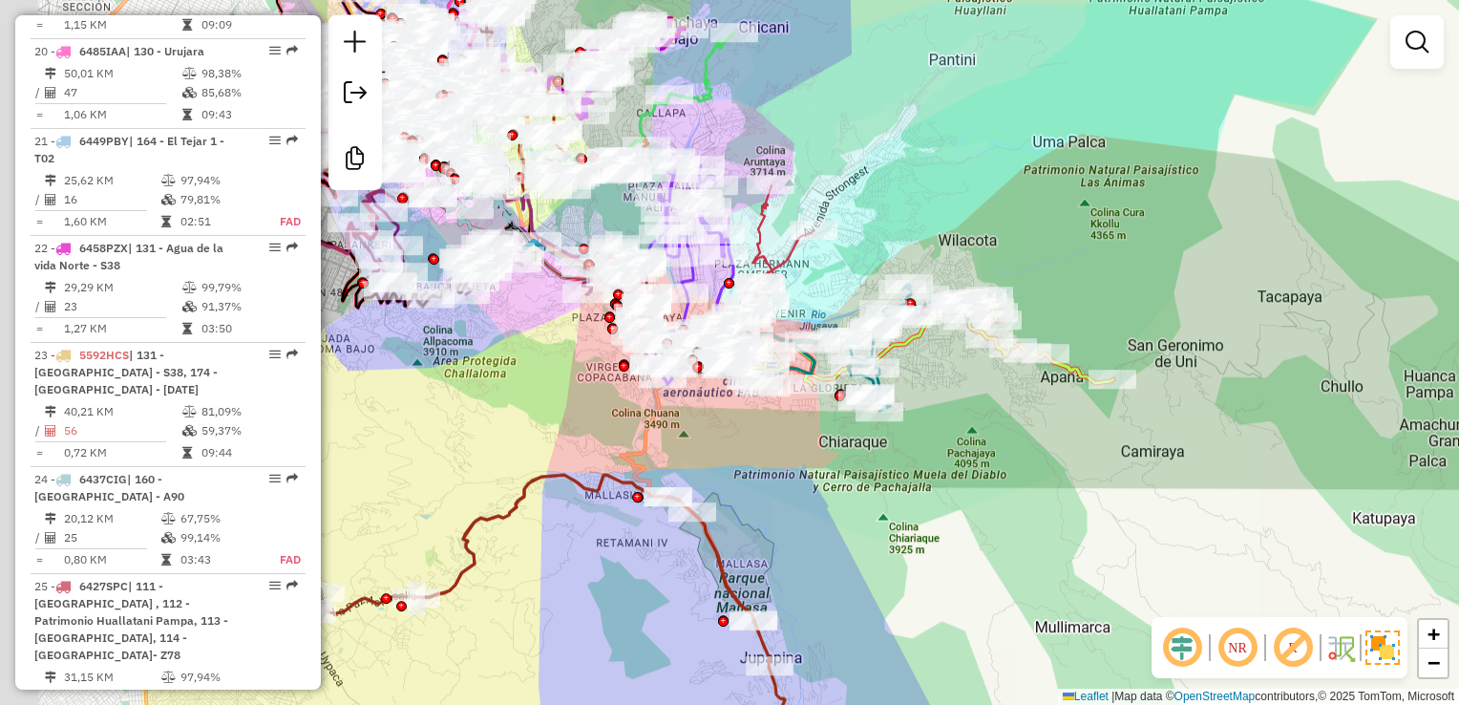
drag, startPoint x: 741, startPoint y: 301, endPoint x: 888, endPoint y: 257, distance: 153.5
click at [888, 257] on div "Janela de atendimento Grade de atendimento Capacidade Transportadoras Veículos …" at bounding box center [729, 352] width 1459 height 705
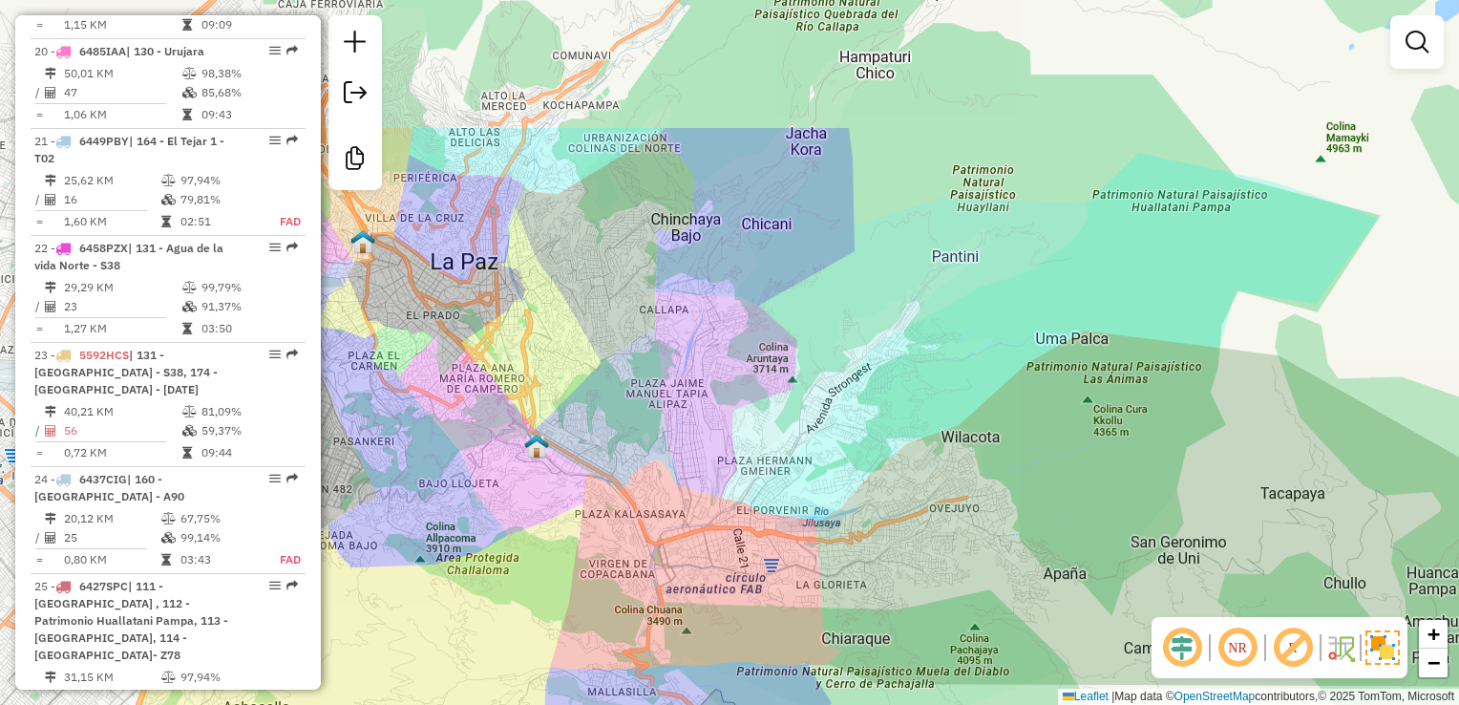
drag, startPoint x: 823, startPoint y: 251, endPoint x: 818, endPoint y: 450, distance: 198.7
click at [818, 450] on div "Janela de atendimento Grade de atendimento Capacidade Transportadoras Veículos …" at bounding box center [729, 352] width 1459 height 705
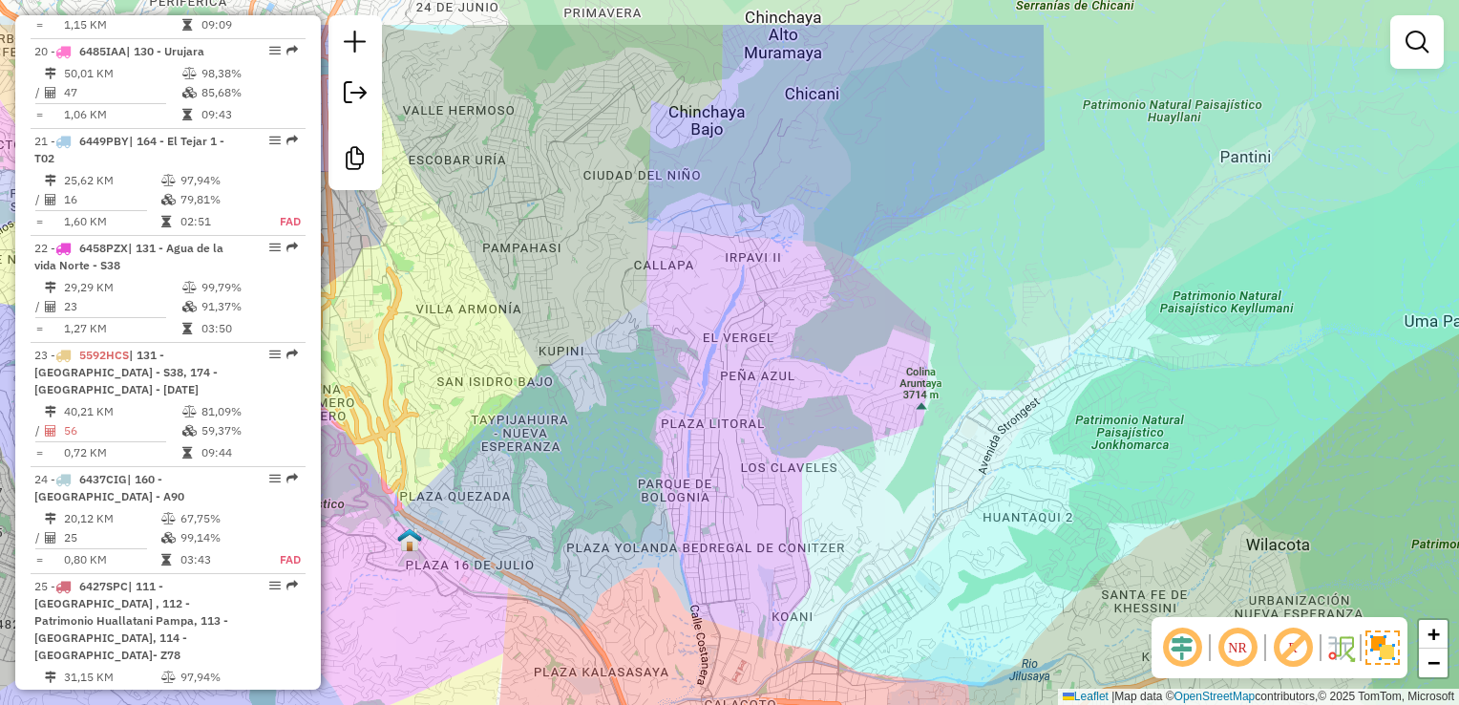
drag, startPoint x: 730, startPoint y: 229, endPoint x: 721, endPoint y: 428, distance: 198.8
click at [721, 428] on div "Janela de atendimento Grade de atendimento Capacidade Transportadoras Veículos …" at bounding box center [729, 352] width 1459 height 705
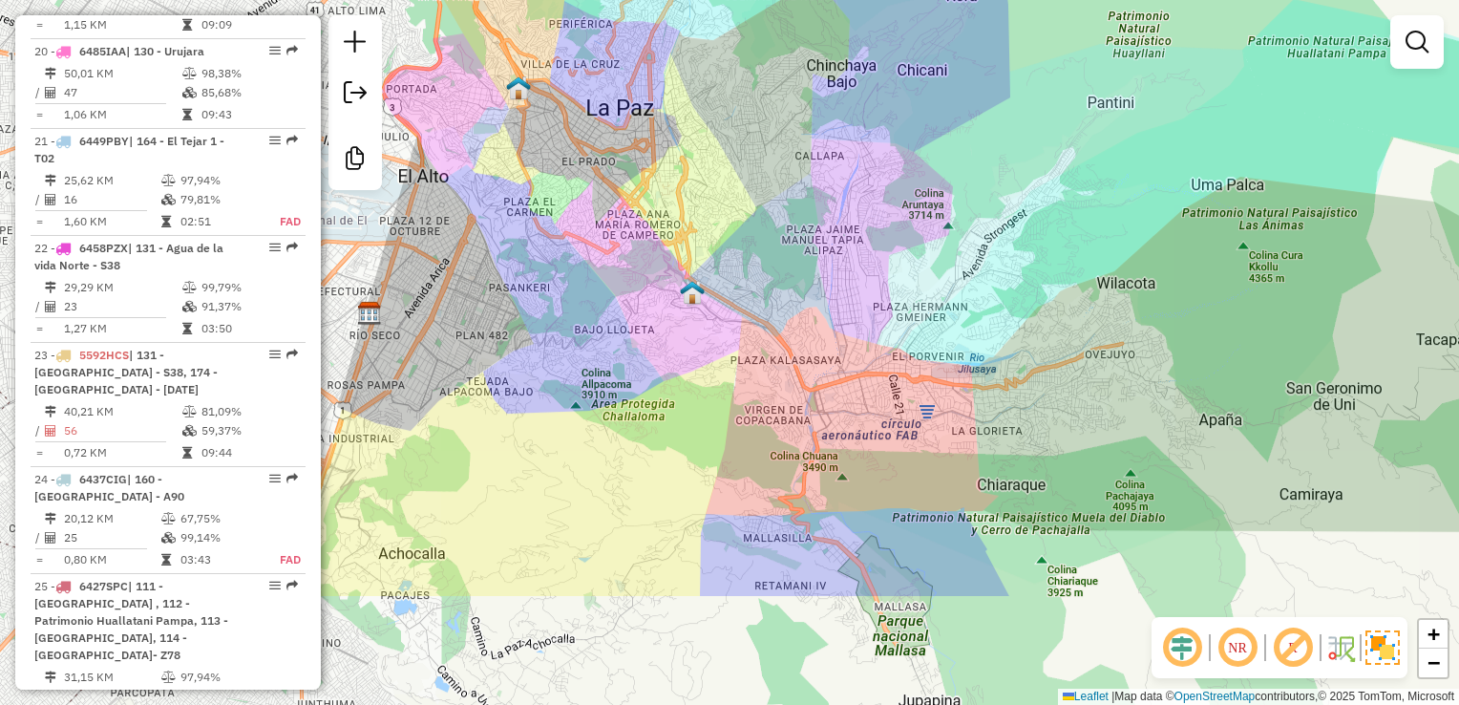
drag, startPoint x: 879, startPoint y: 460, endPoint x: 1009, endPoint y: 306, distance: 202.6
click at [1009, 306] on div "Janela de atendimento Grade de atendimento Capacidade Transportadoras Veículos …" at bounding box center [729, 352] width 1459 height 705
